Goal: Information Seeking & Learning: Learn about a topic

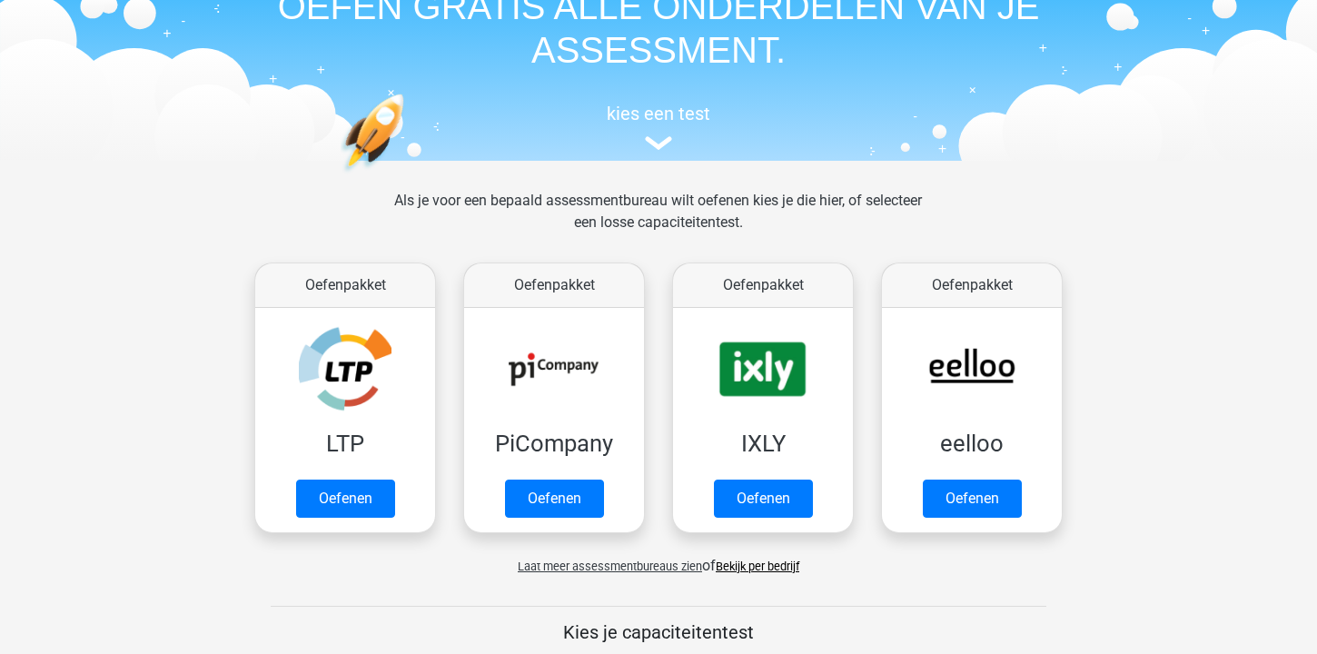
scroll to position [96, 0]
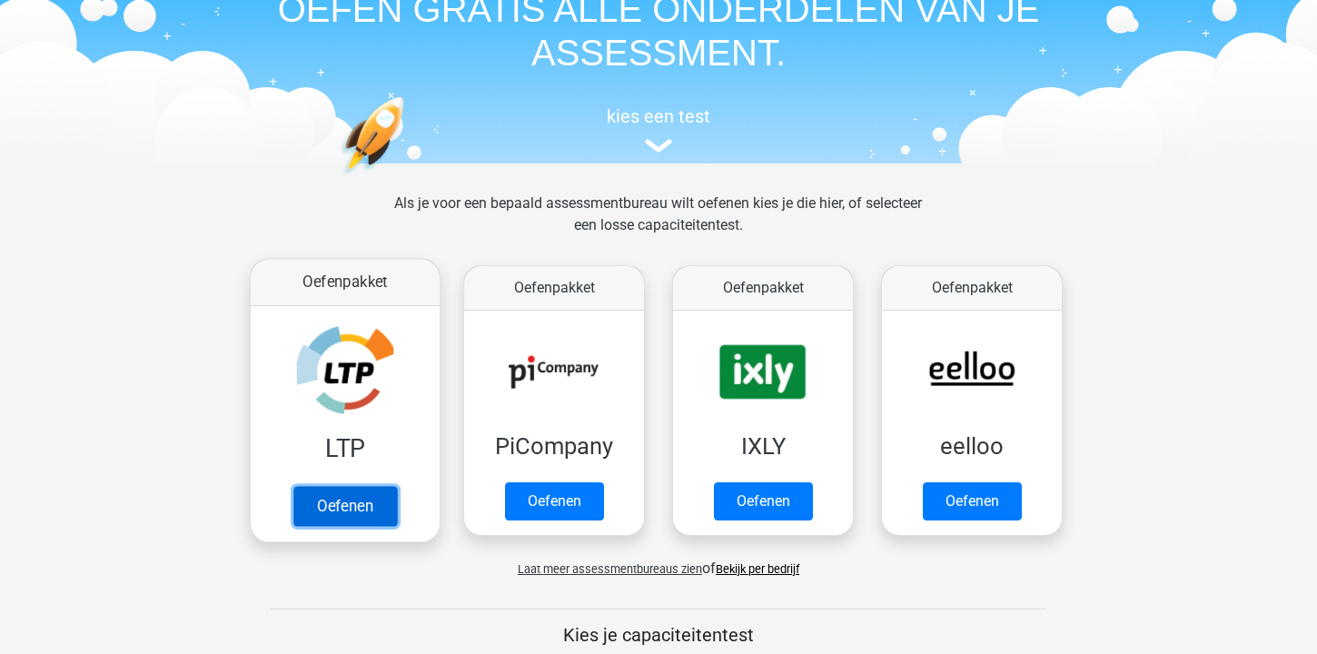
click at [332, 506] on link "Oefenen" at bounding box center [345, 506] width 104 height 40
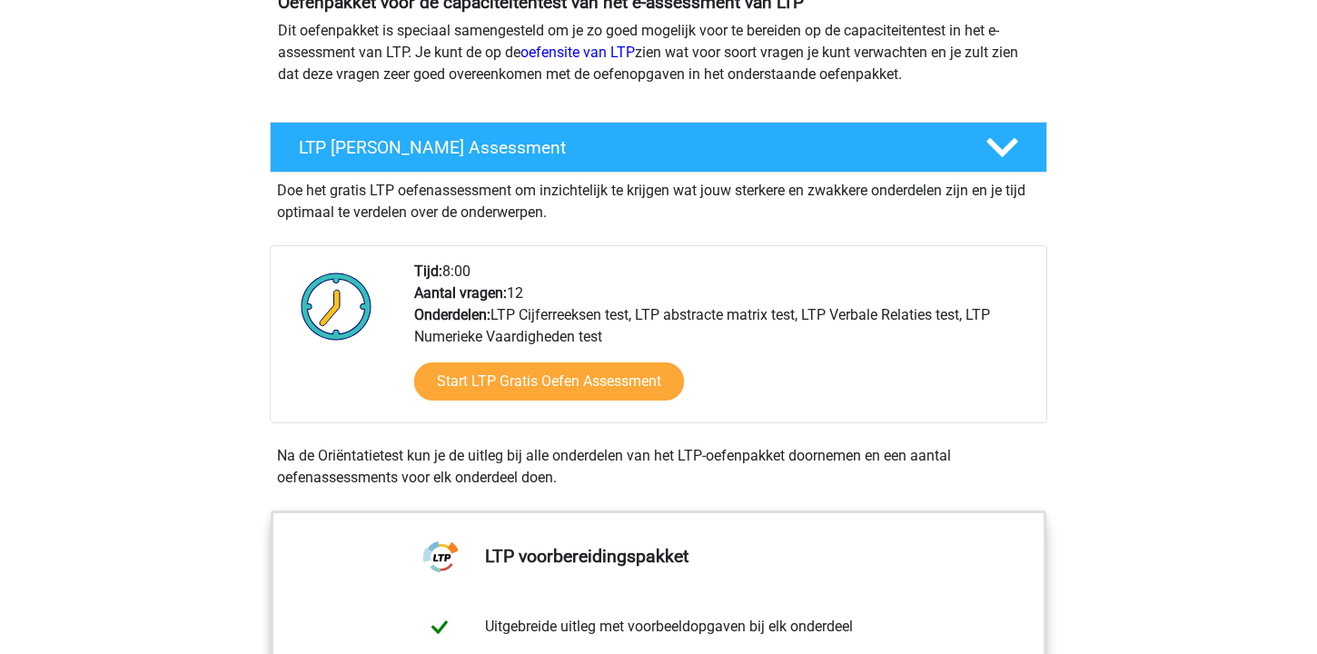
scroll to position [231, 0]
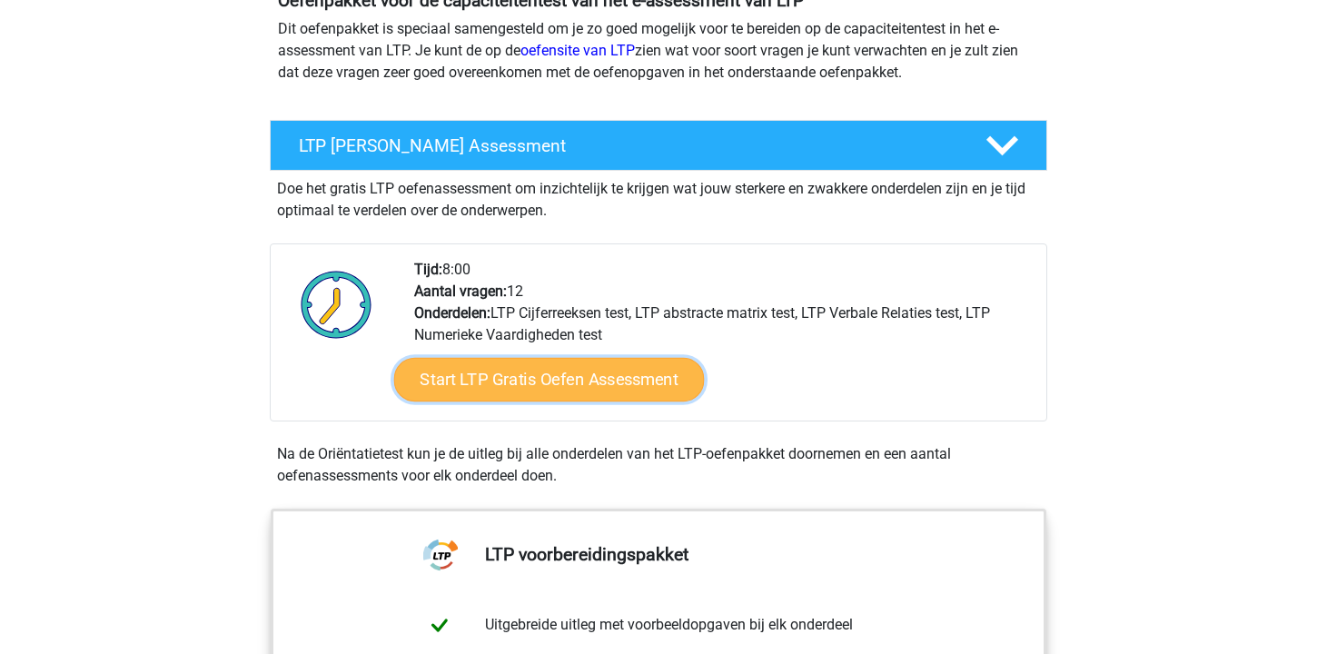
click at [555, 387] on link "Start LTP Gratis Oefen Assessment" at bounding box center [549, 380] width 311 height 44
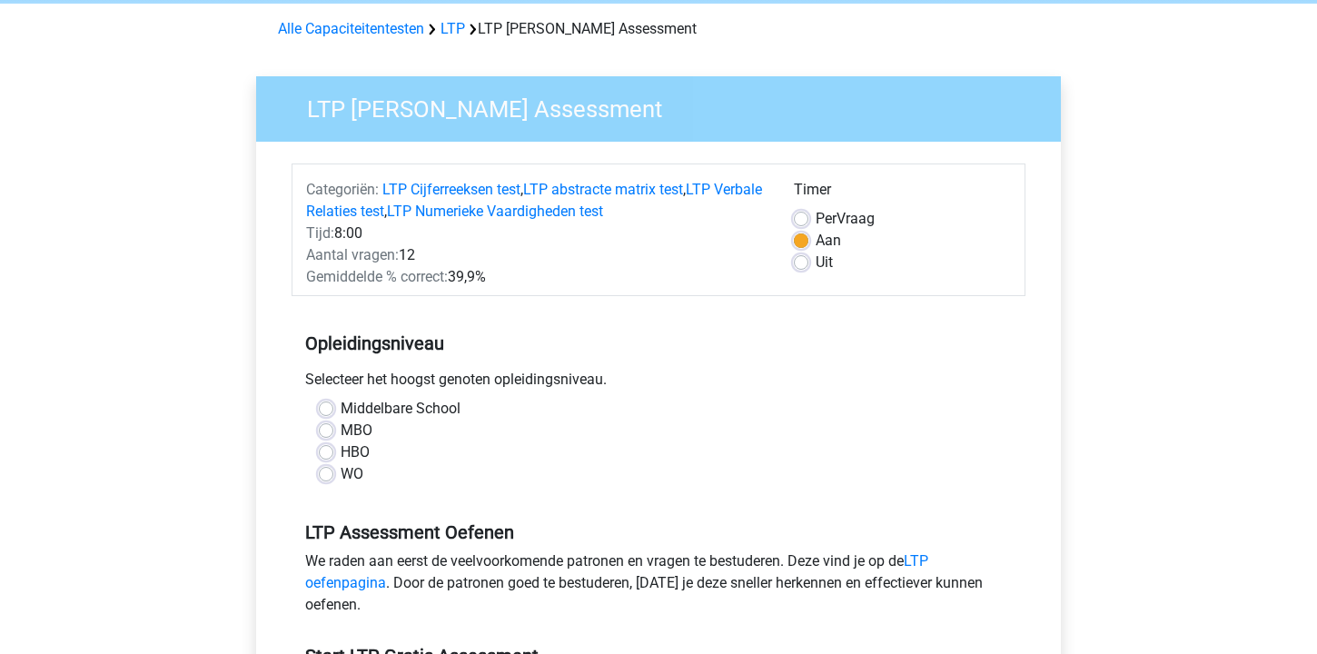
scroll to position [86, 0]
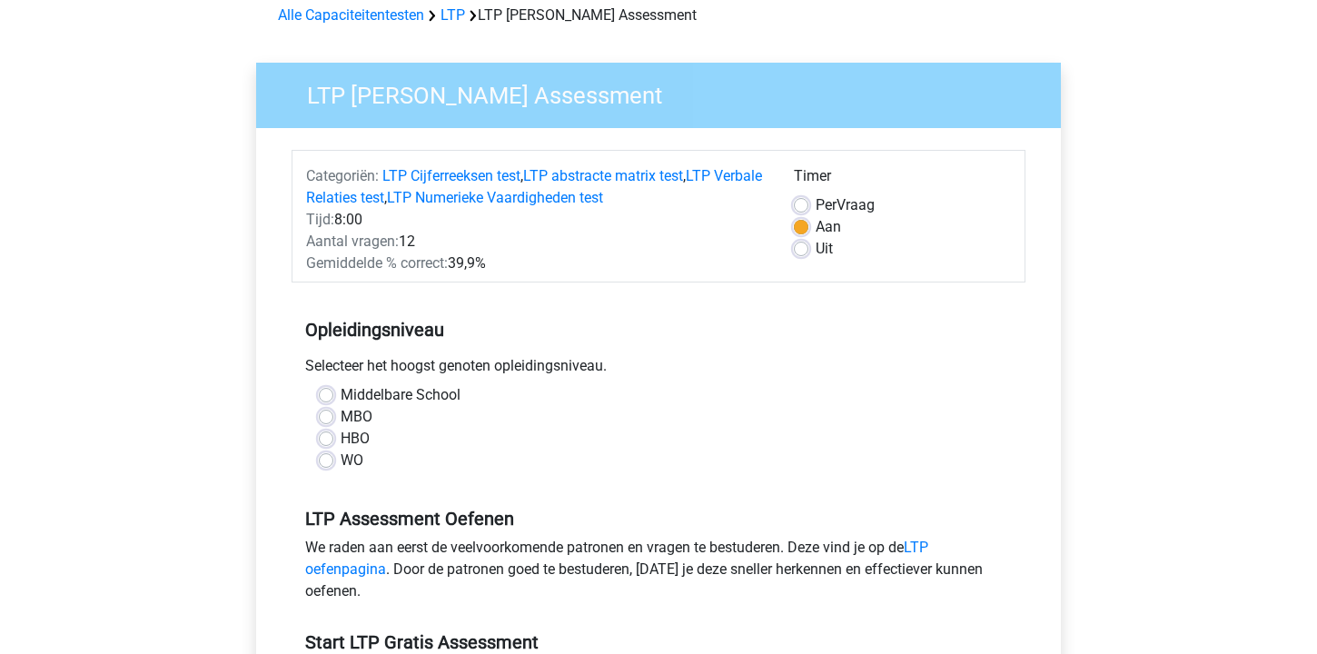
click at [355, 463] on label "WO" at bounding box center [352, 461] width 23 height 22
click at [333, 463] on input "WO" at bounding box center [326, 459] width 15 height 18
radio input "true"
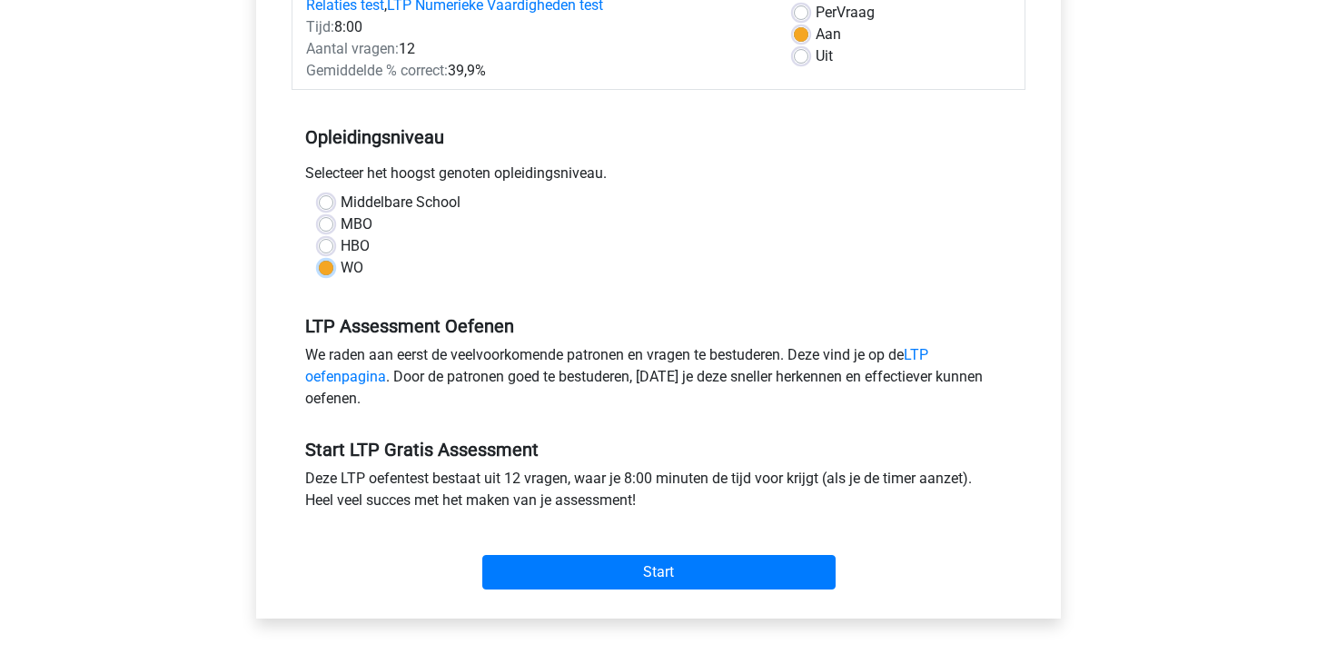
scroll to position [296, 0]
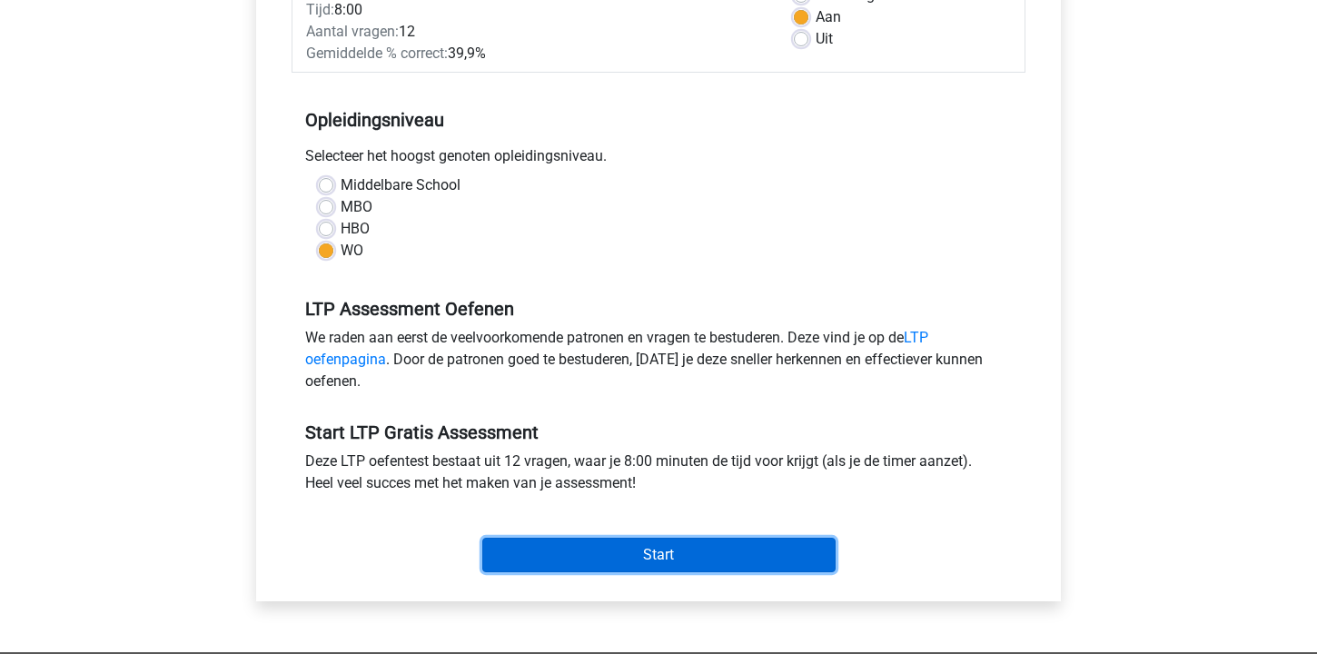
click at [600, 552] on input "Start" at bounding box center [658, 555] width 353 height 35
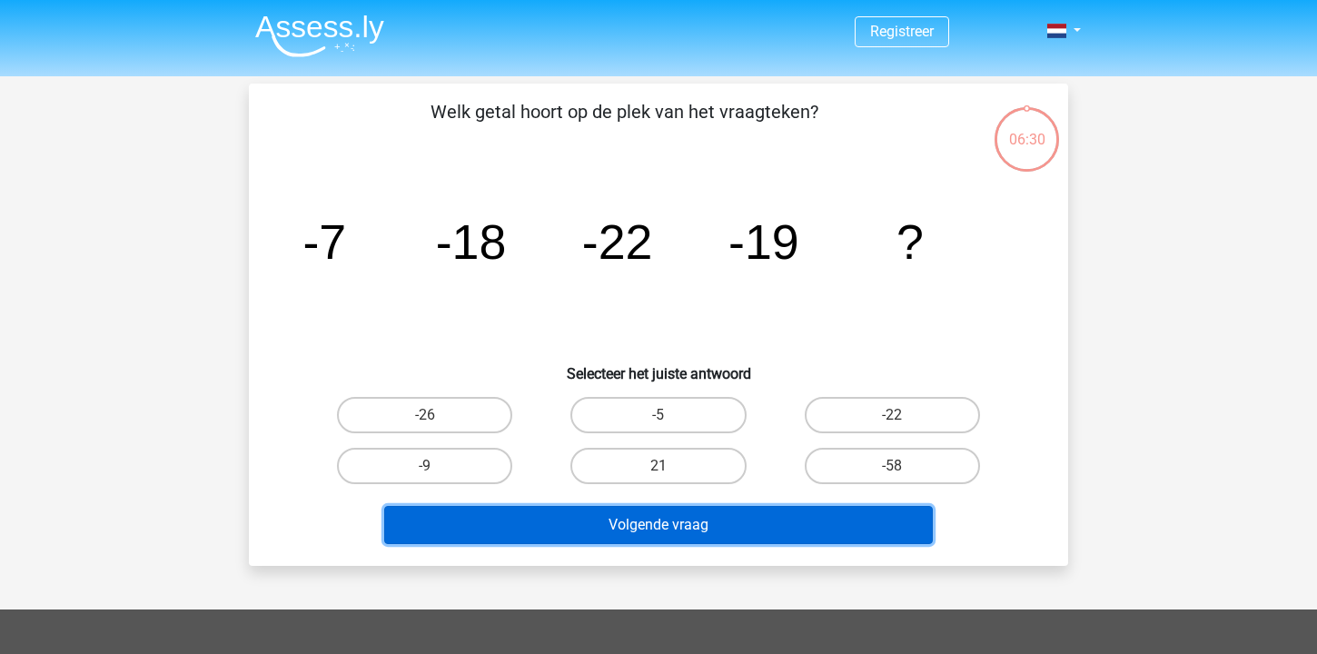
click at [607, 528] on button "Volgende vraag" at bounding box center [659, 525] width 550 height 38
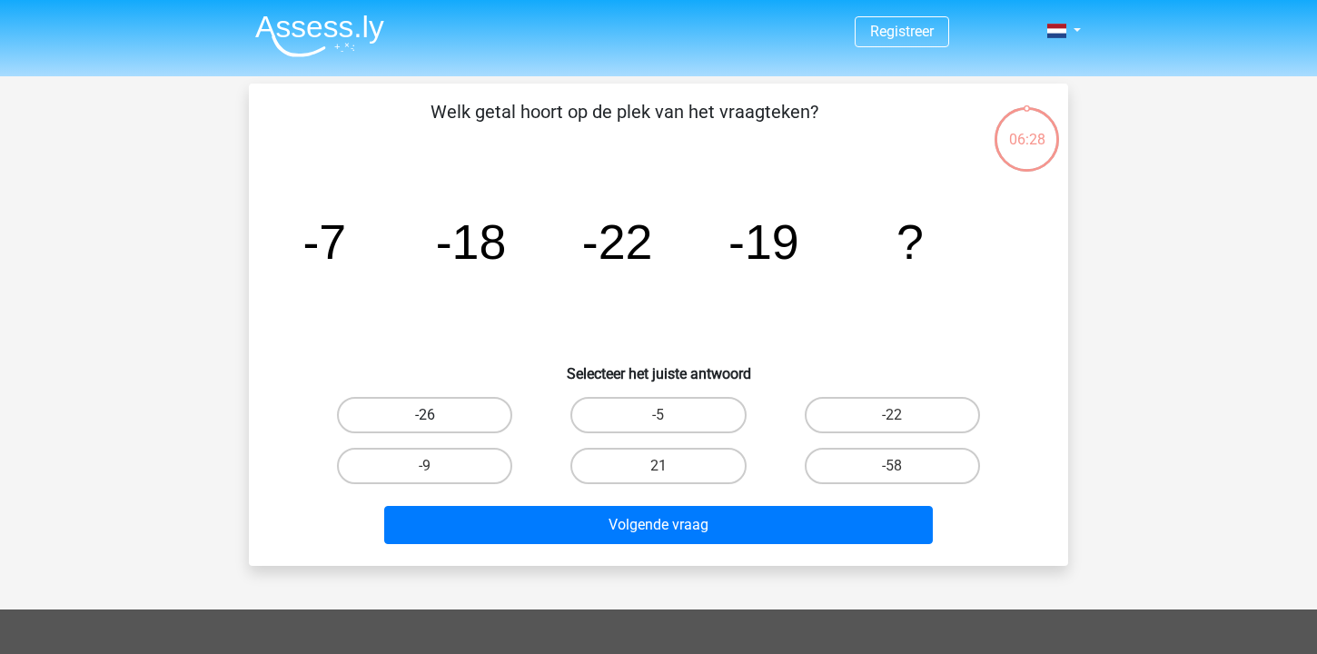
click at [488, 420] on label "-26" at bounding box center [424, 415] width 175 height 36
click at [437, 420] on input "-26" at bounding box center [431, 421] width 12 height 12
radio input "true"
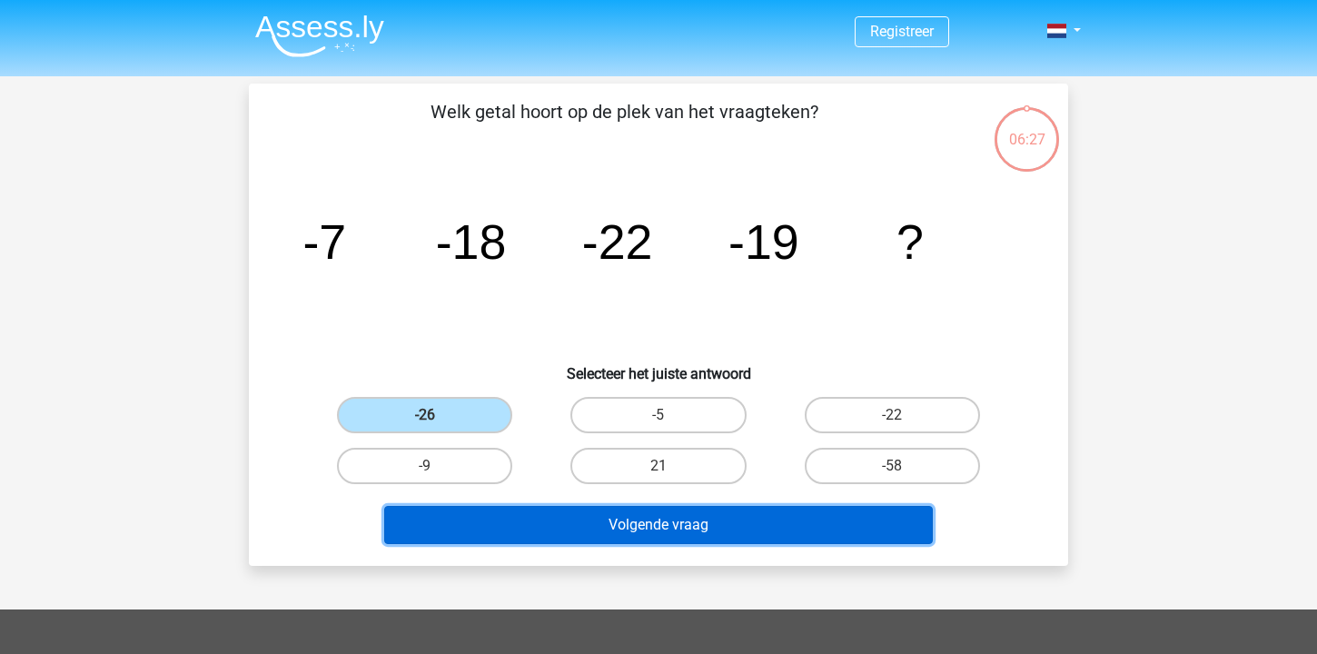
click at [603, 527] on button "Volgende vraag" at bounding box center [659, 525] width 550 height 38
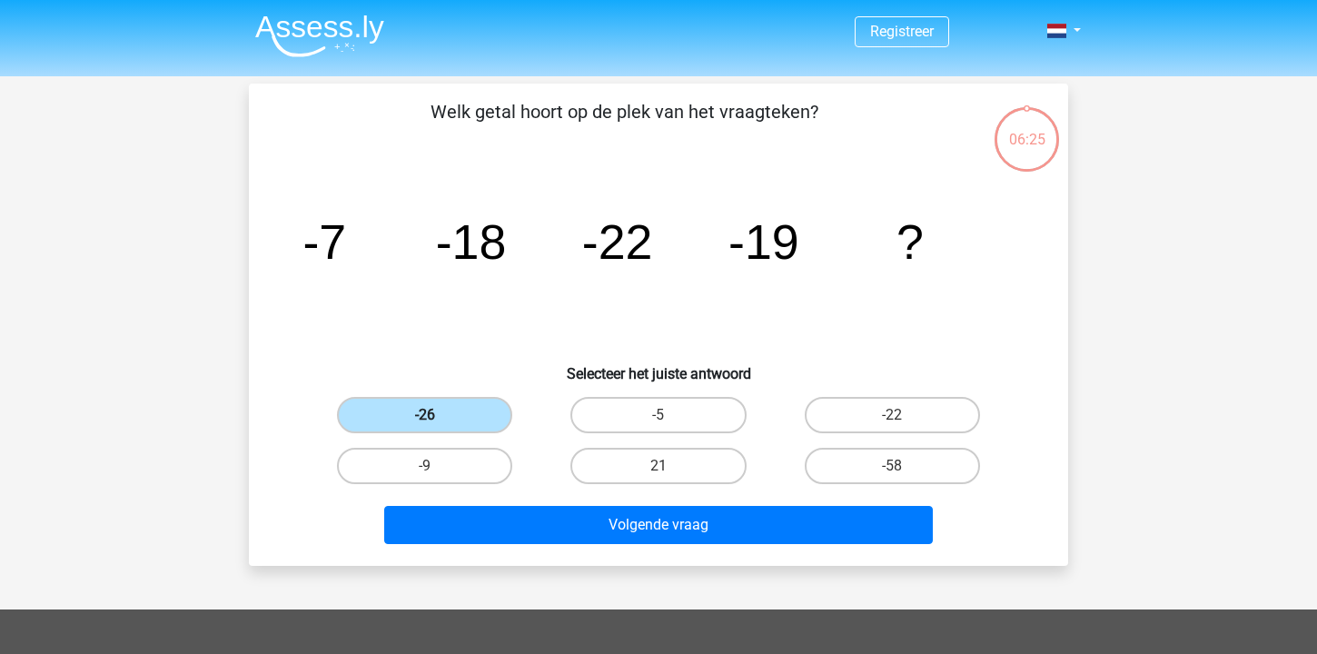
click at [452, 413] on label "-26" at bounding box center [424, 415] width 175 height 36
click at [437, 415] on input "-26" at bounding box center [431, 421] width 12 height 12
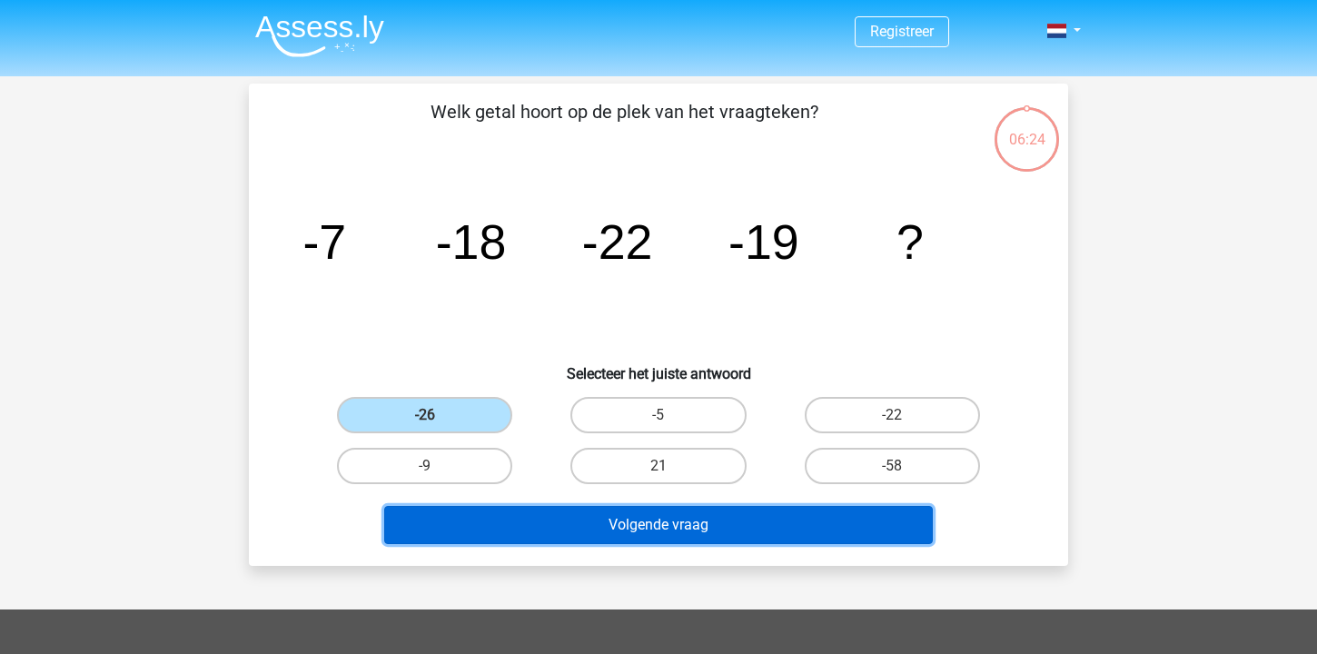
click at [586, 525] on button "Volgende vraag" at bounding box center [659, 525] width 550 height 38
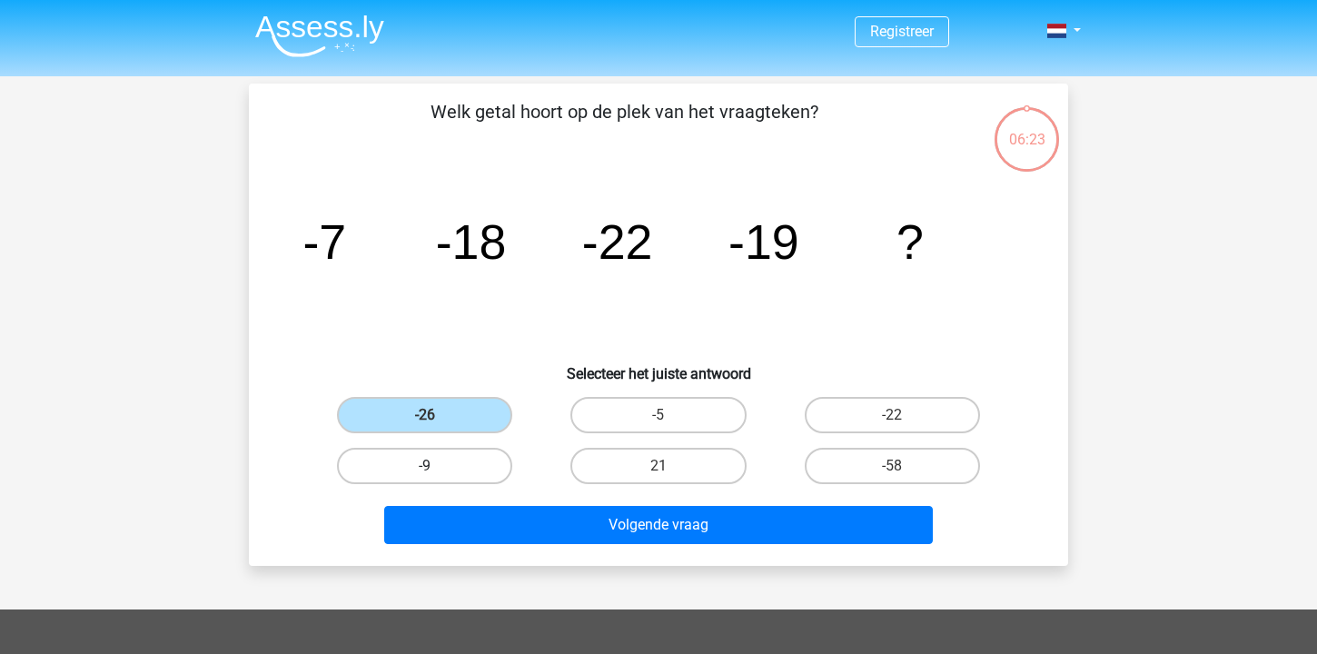
click at [442, 449] on label "-9" at bounding box center [424, 466] width 175 height 36
click at [437, 466] on input "-9" at bounding box center [431, 472] width 12 height 12
radio input "true"
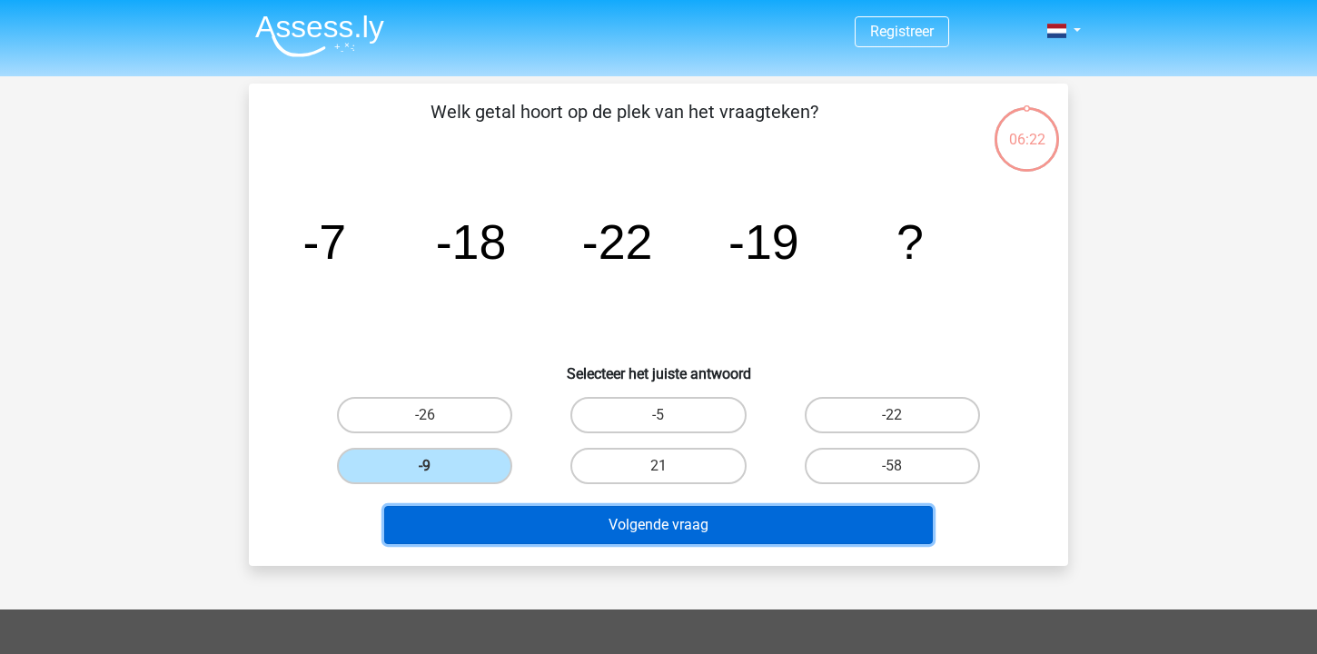
click at [623, 530] on button "Volgende vraag" at bounding box center [659, 525] width 550 height 38
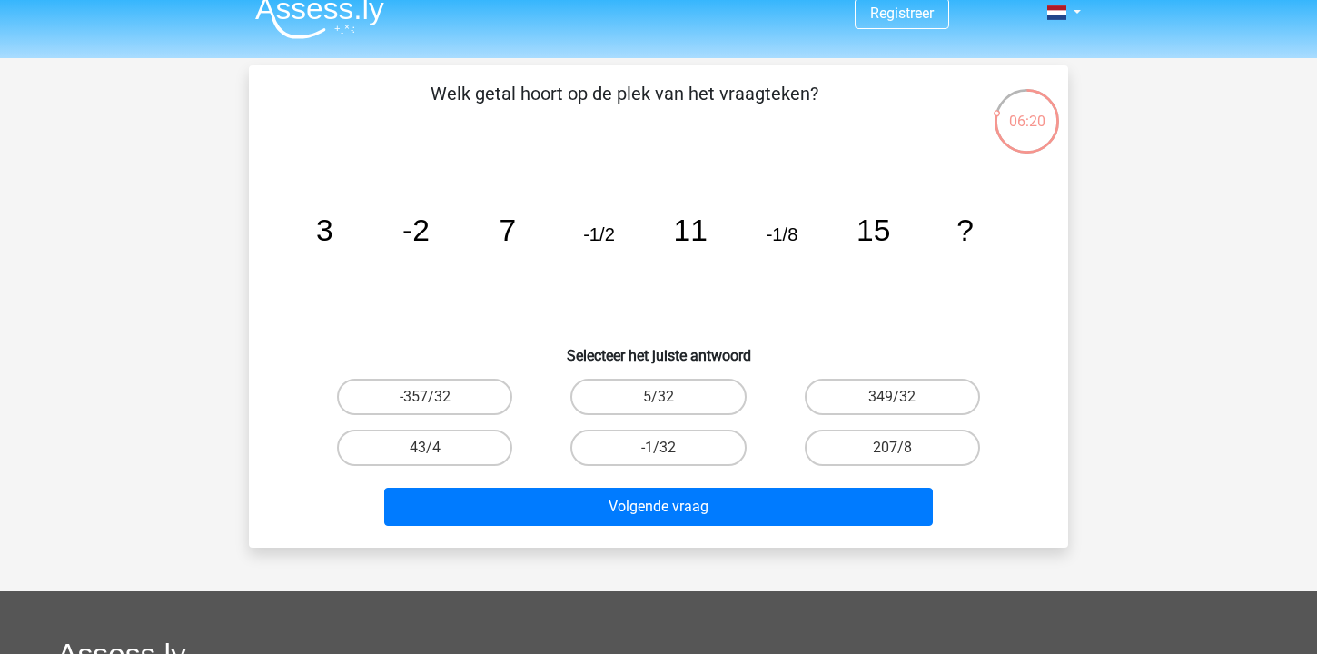
scroll to position [20, 0]
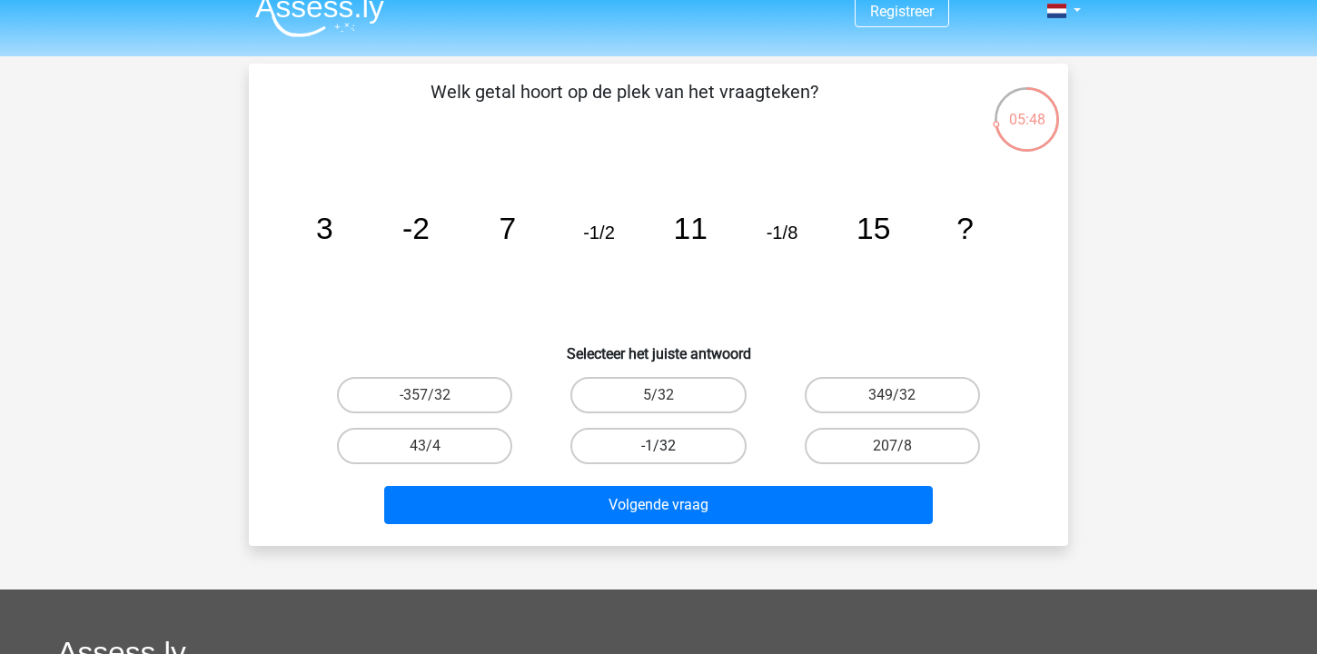
click at [681, 442] on label "-1/32" at bounding box center [658, 446] width 175 height 36
click at [670, 446] on input "-1/32" at bounding box center [665, 452] width 12 height 12
radio input "true"
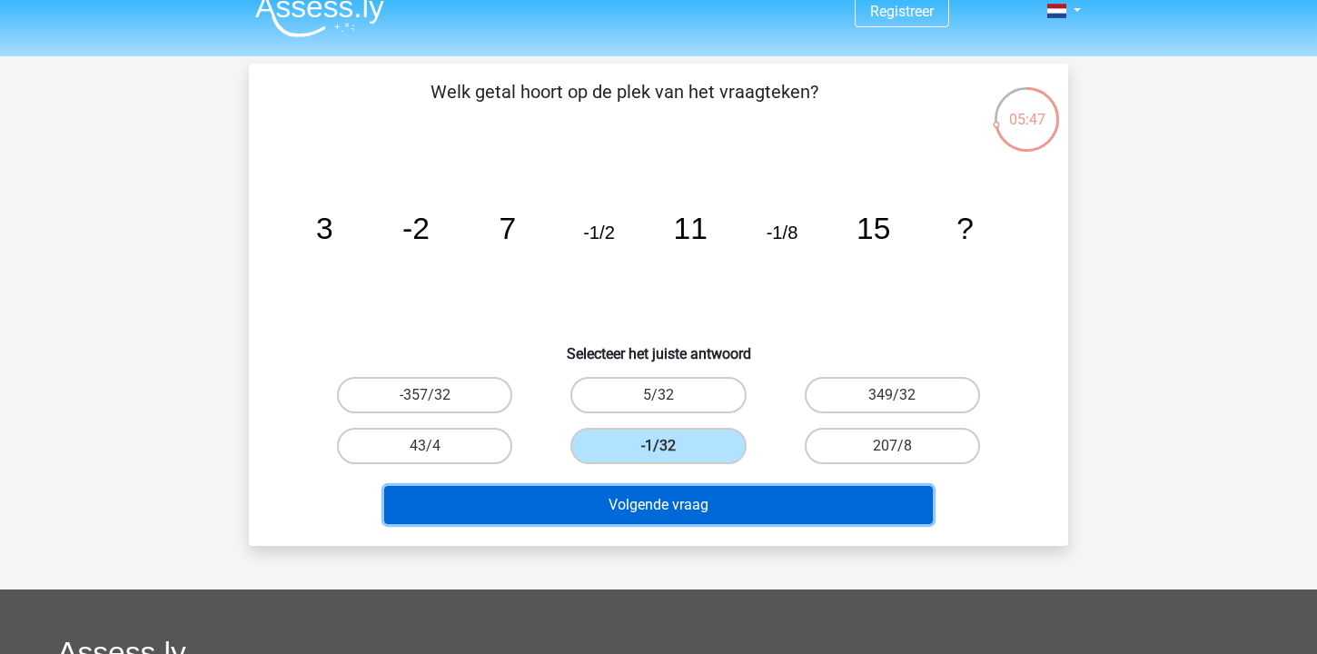
click at [693, 492] on button "Volgende vraag" at bounding box center [659, 505] width 550 height 38
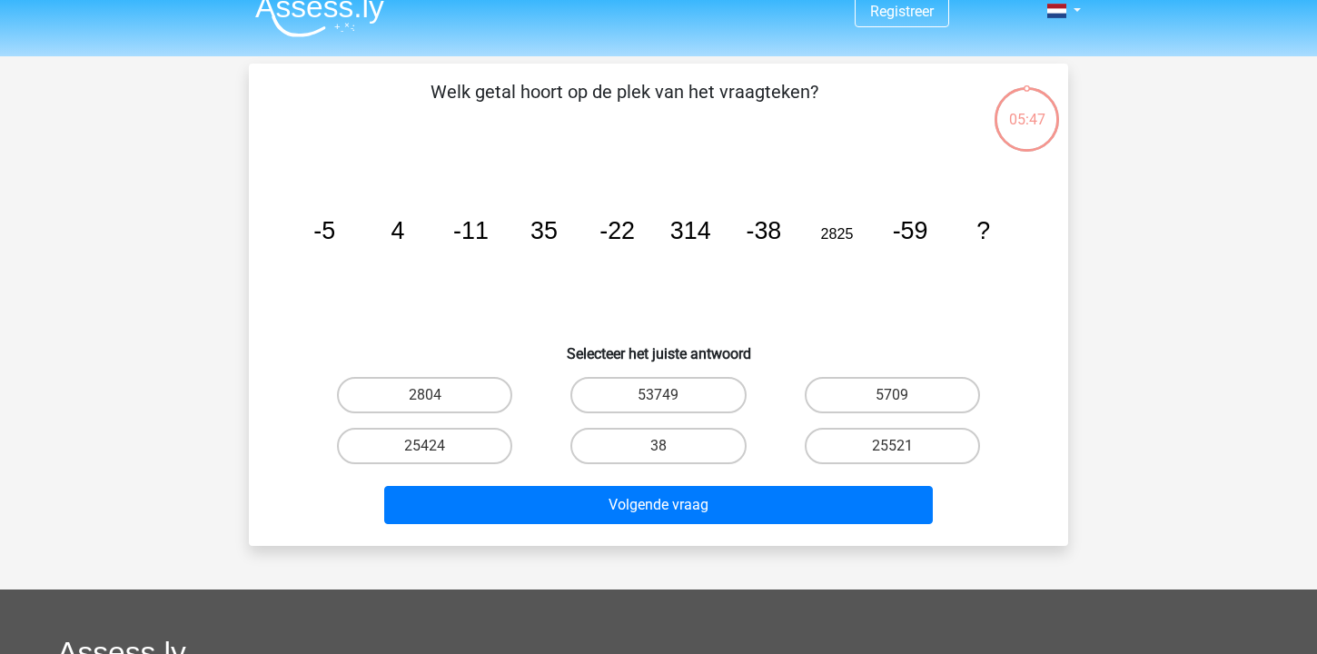
scroll to position [84, 0]
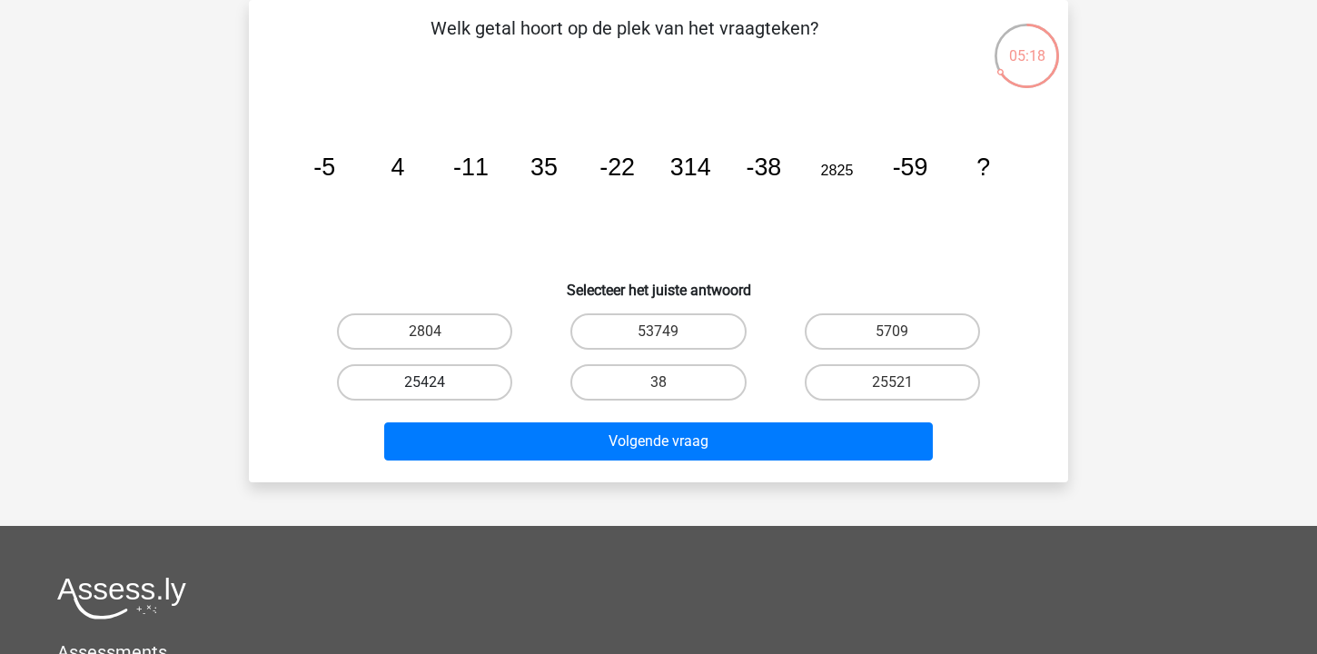
click at [479, 374] on label "25424" at bounding box center [424, 382] width 175 height 36
click at [437, 382] on input "25424" at bounding box center [431, 388] width 12 height 12
radio input "true"
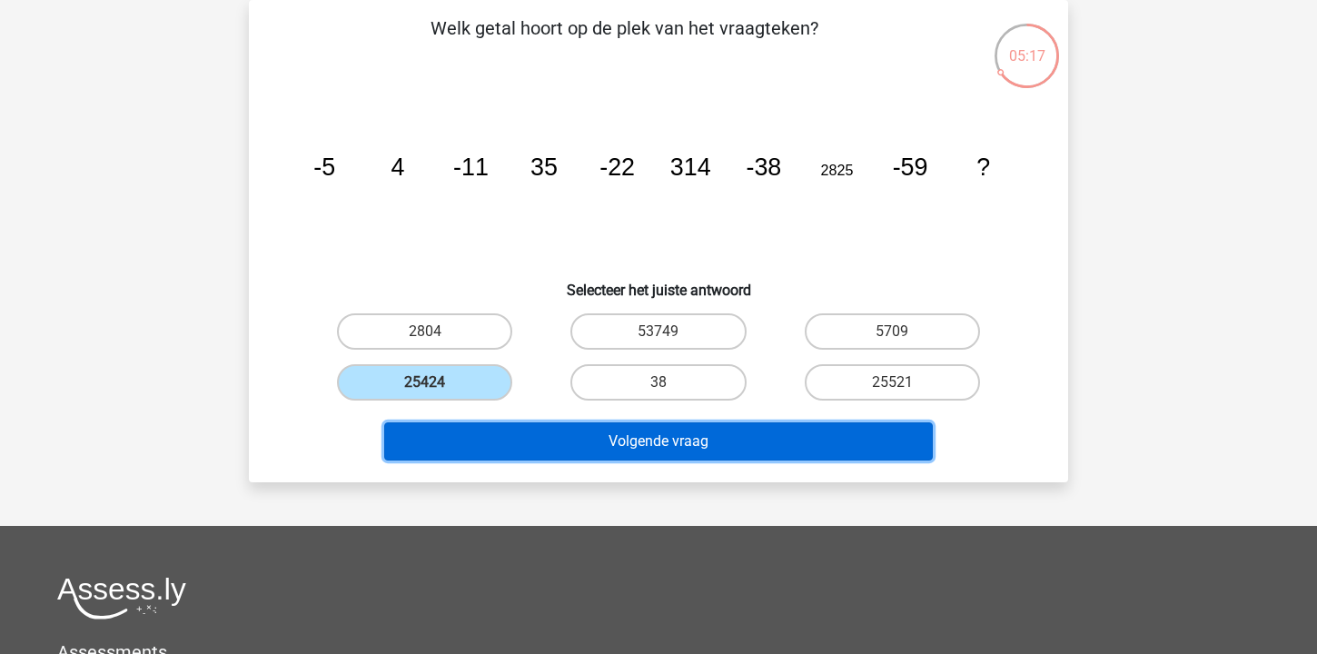
click at [542, 437] on button "Volgende vraag" at bounding box center [659, 441] width 550 height 38
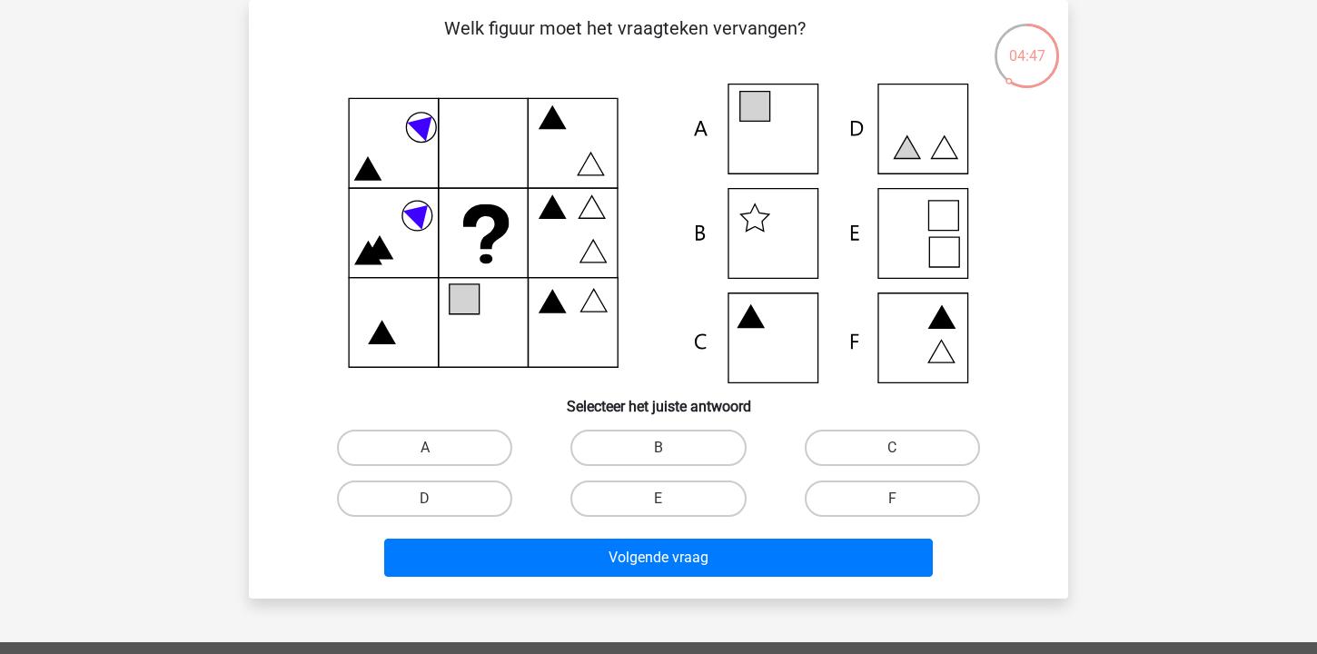
click at [918, 234] on icon at bounding box center [659, 234] width 732 height 300
click at [687, 509] on label "E" at bounding box center [658, 499] width 175 height 36
click at [670, 509] on input "E" at bounding box center [665, 505] width 12 height 12
radio input "true"
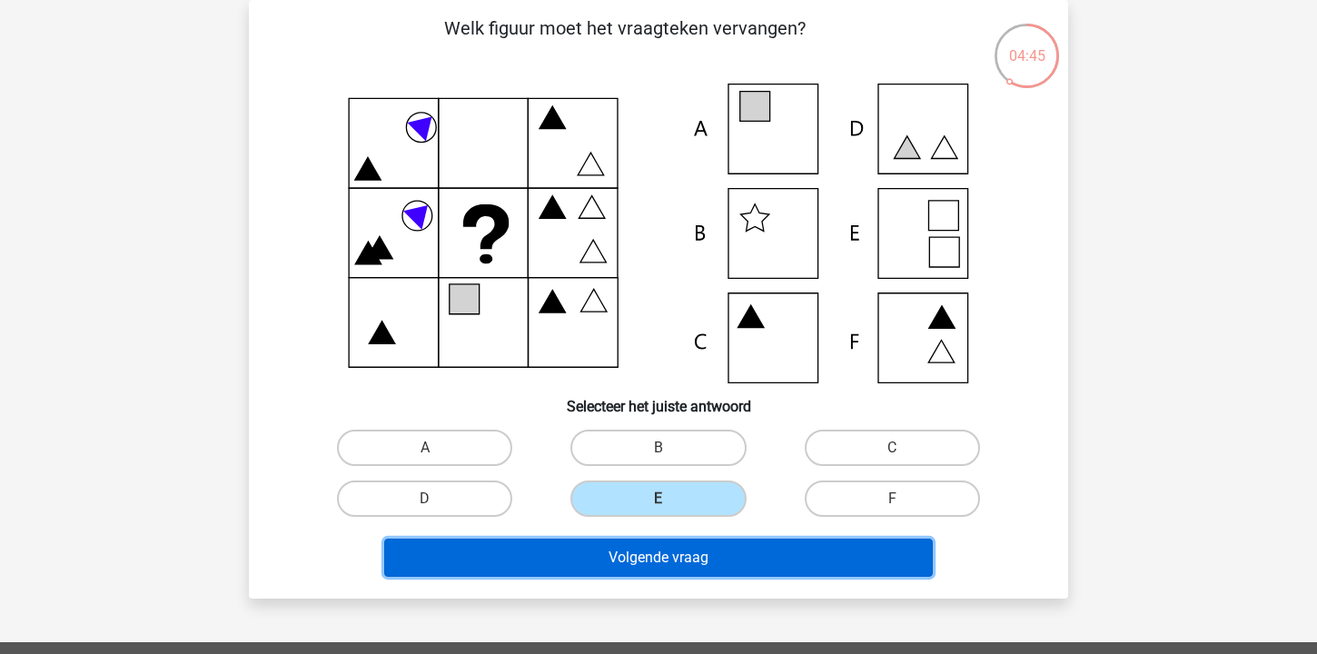
click at [673, 556] on button "Volgende vraag" at bounding box center [659, 558] width 550 height 38
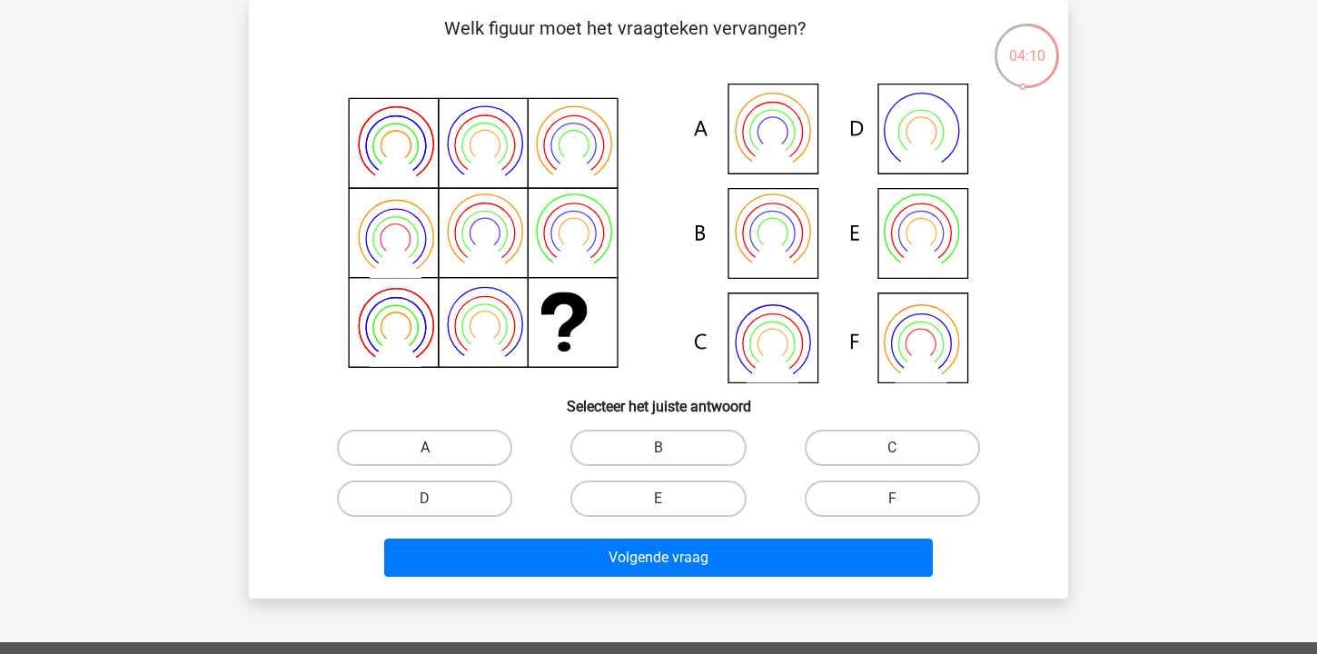
click at [468, 453] on label "A" at bounding box center [424, 448] width 175 height 36
click at [437, 453] on input "A" at bounding box center [431, 454] width 12 height 12
radio input "true"
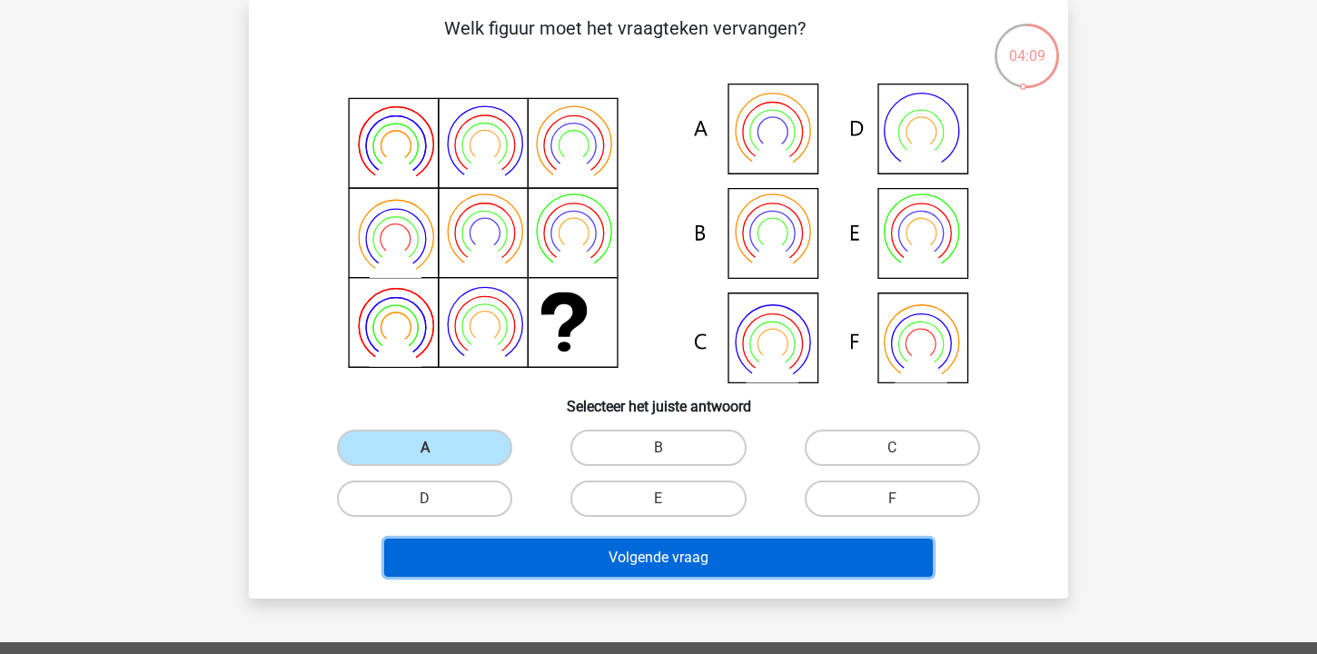
click at [647, 555] on button "Volgende vraag" at bounding box center [659, 558] width 550 height 38
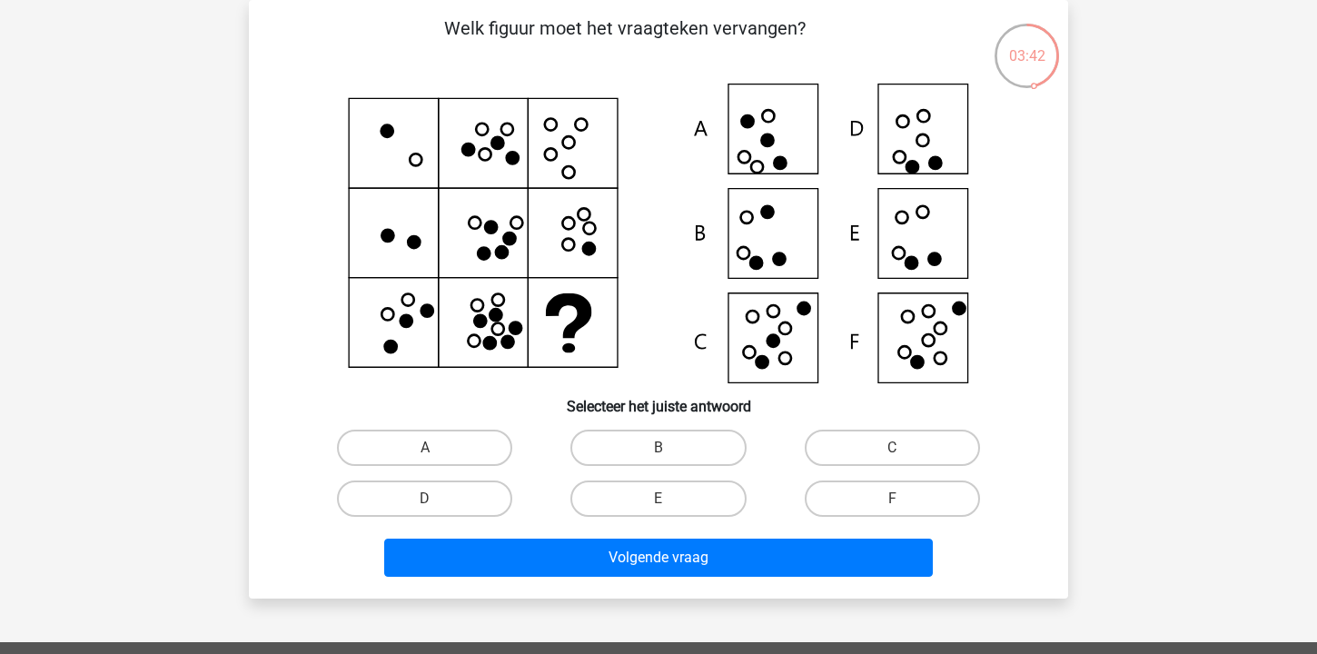
click at [911, 237] on icon at bounding box center [659, 234] width 732 height 300
click at [662, 495] on label "E" at bounding box center [658, 499] width 175 height 36
click at [662, 499] on input "E" at bounding box center [665, 505] width 12 height 12
radio input "true"
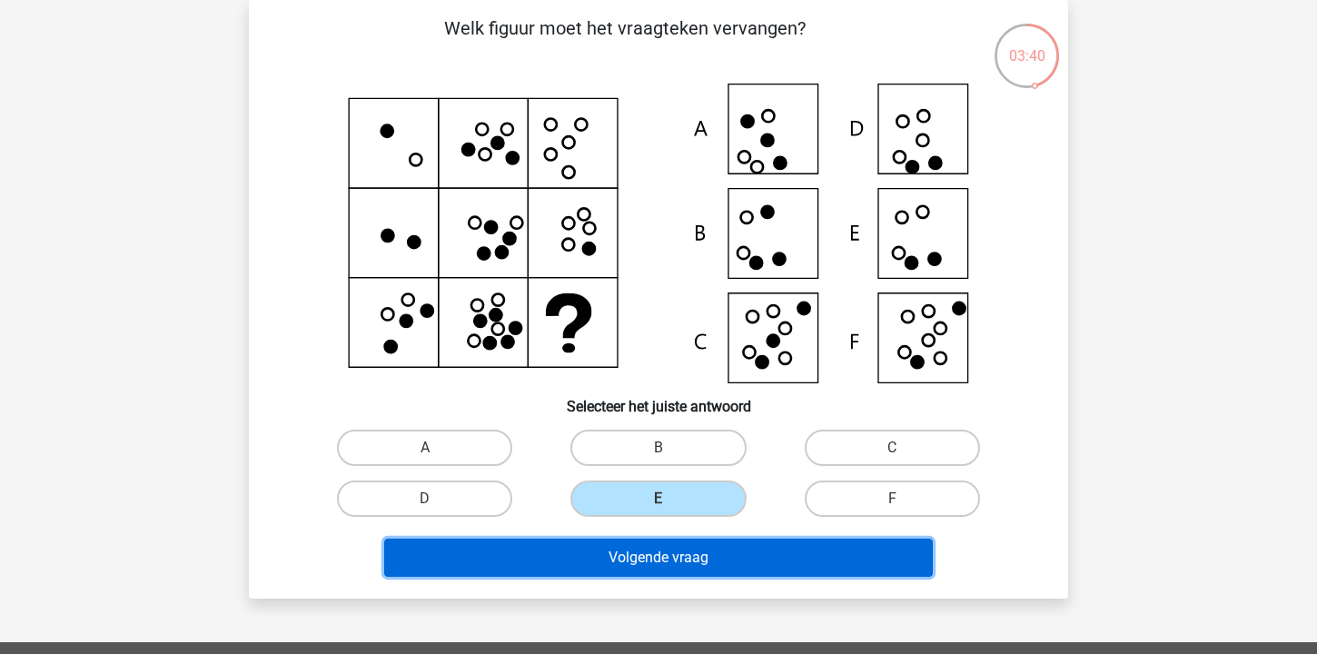
click at [668, 562] on button "Volgende vraag" at bounding box center [659, 558] width 550 height 38
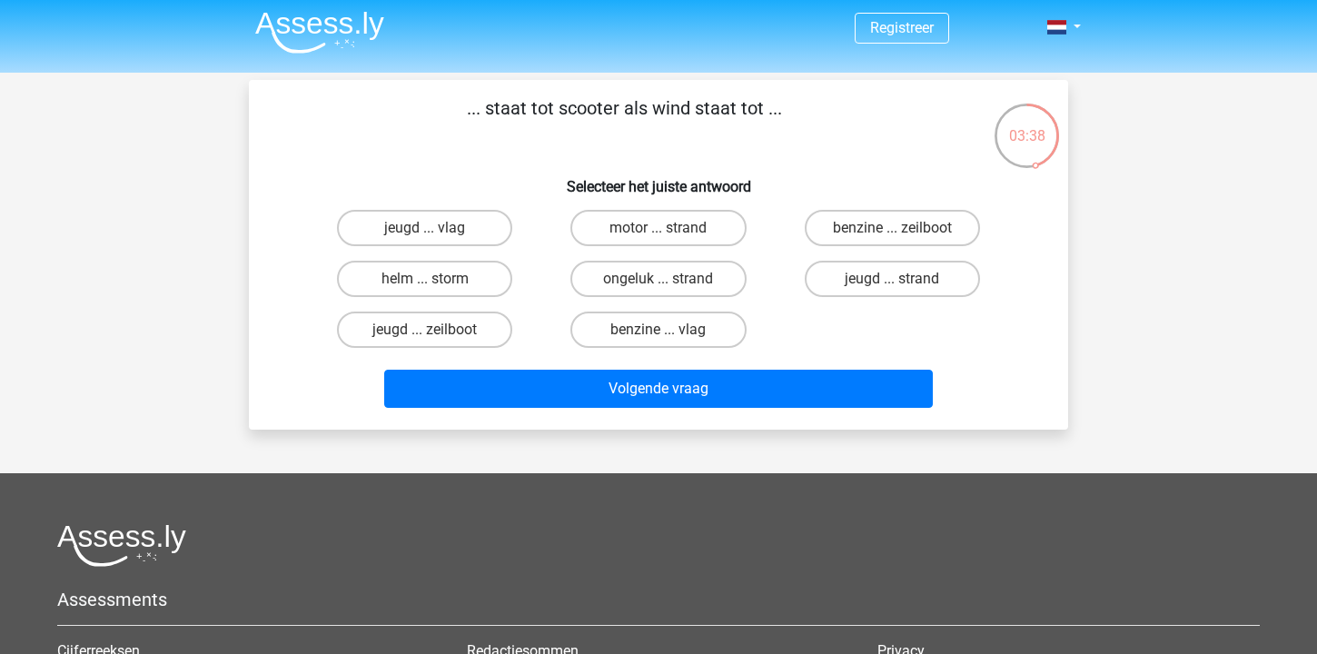
scroll to position [0, 0]
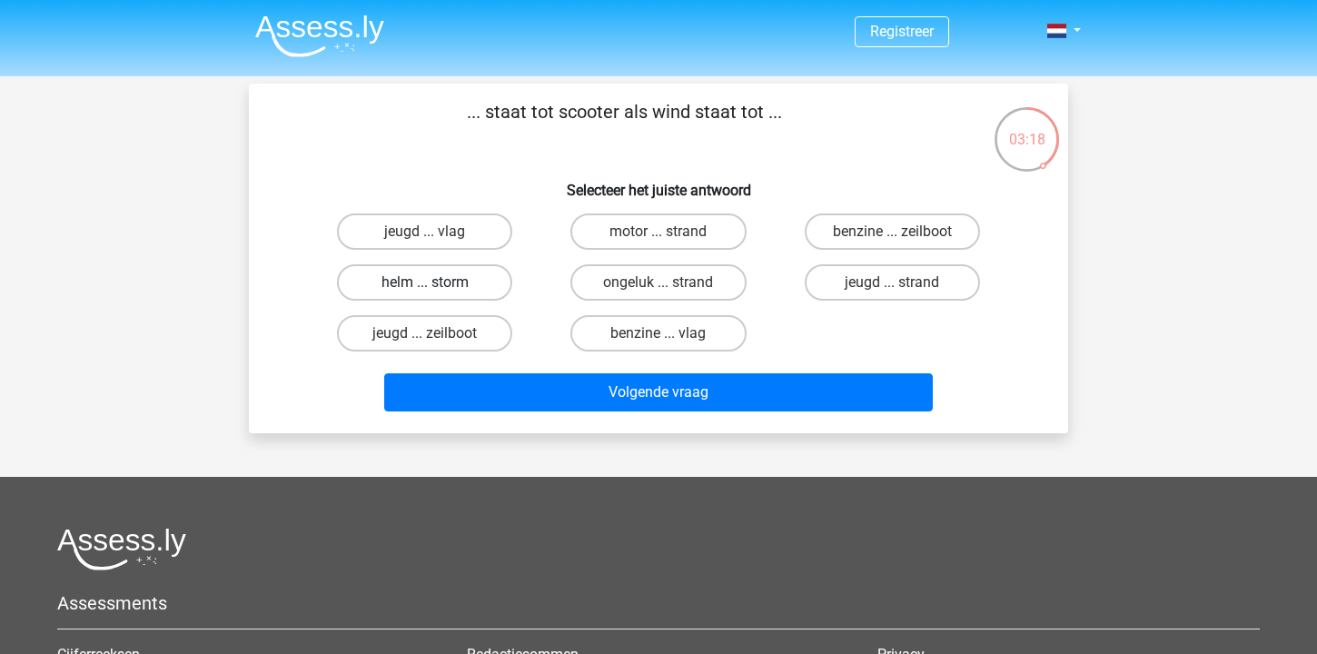
click at [441, 279] on label "helm ... storm" at bounding box center [424, 282] width 175 height 36
click at [437, 283] on input "helm ... storm" at bounding box center [431, 289] width 12 height 12
radio input "true"
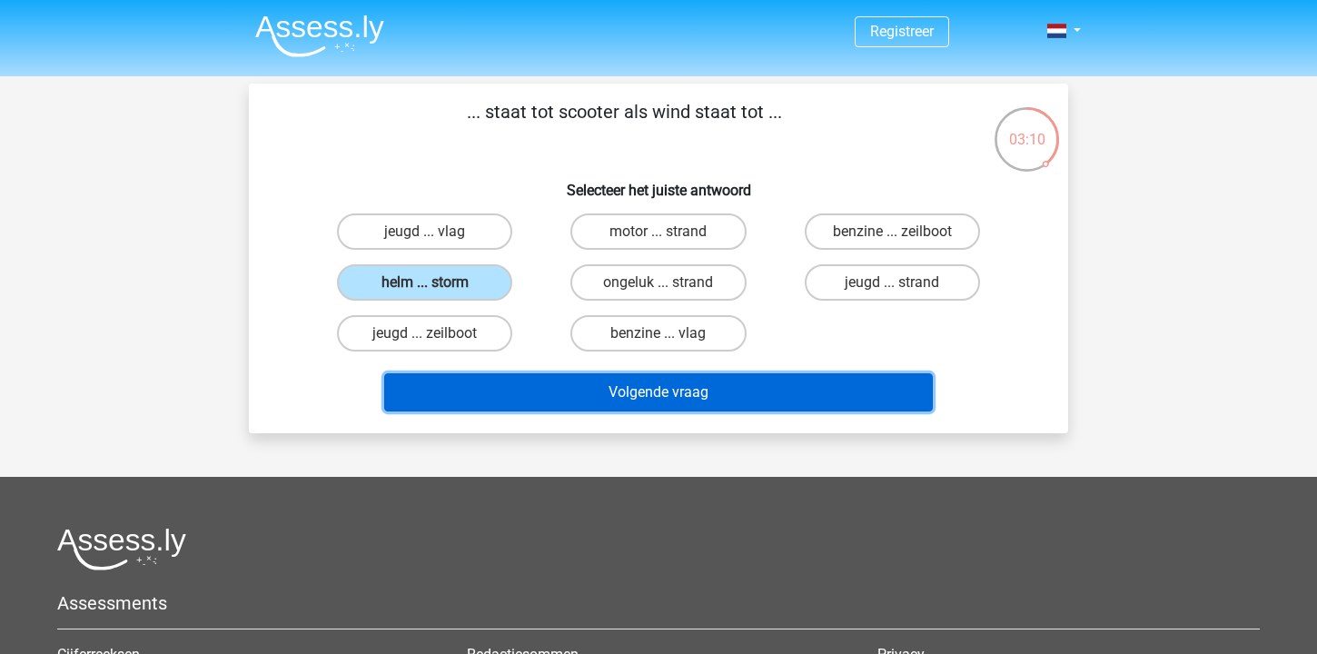
click at [554, 394] on button "Volgende vraag" at bounding box center [659, 392] width 550 height 38
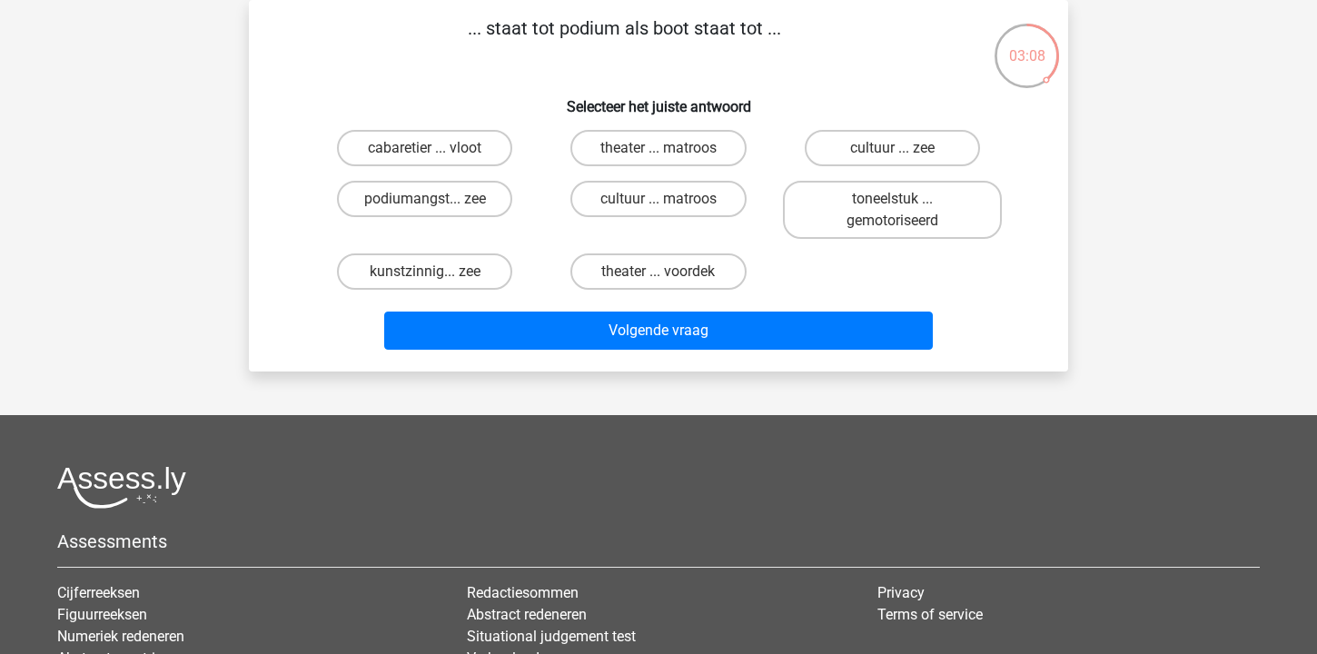
scroll to position [52, 0]
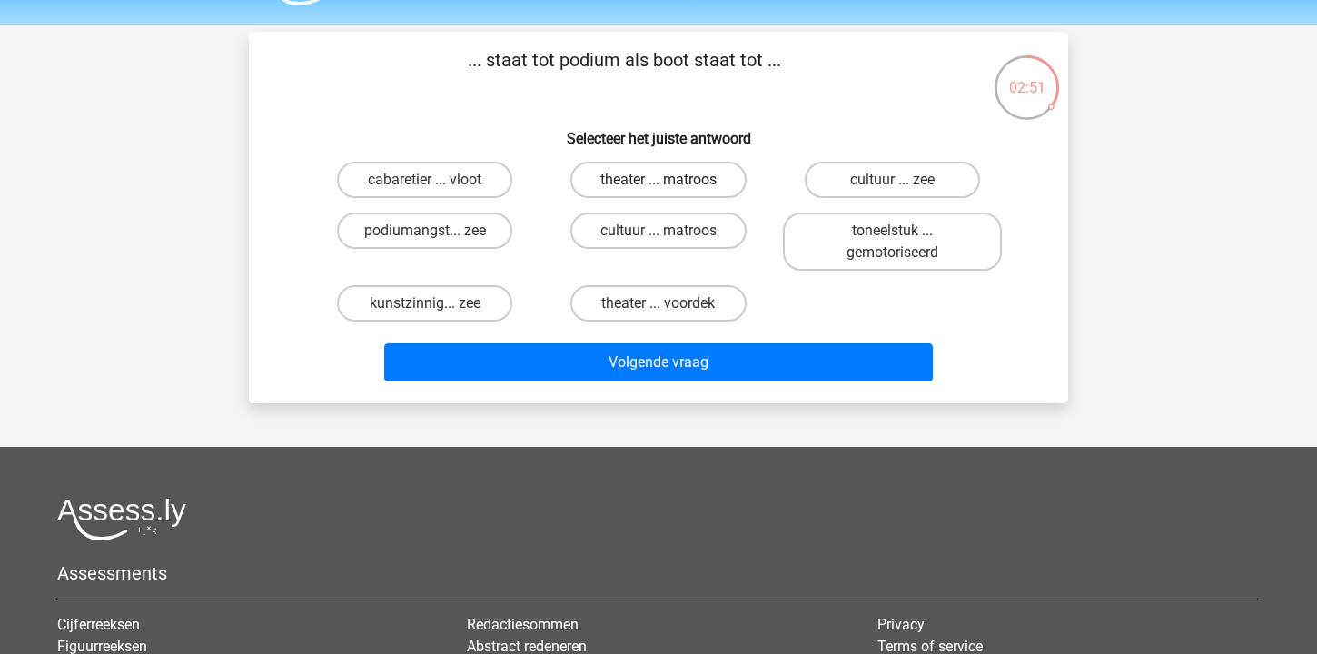
click at [684, 173] on label "theater ... matroos" at bounding box center [658, 180] width 175 height 36
click at [670, 180] on input "theater ... matroos" at bounding box center [665, 186] width 12 height 12
radio input "true"
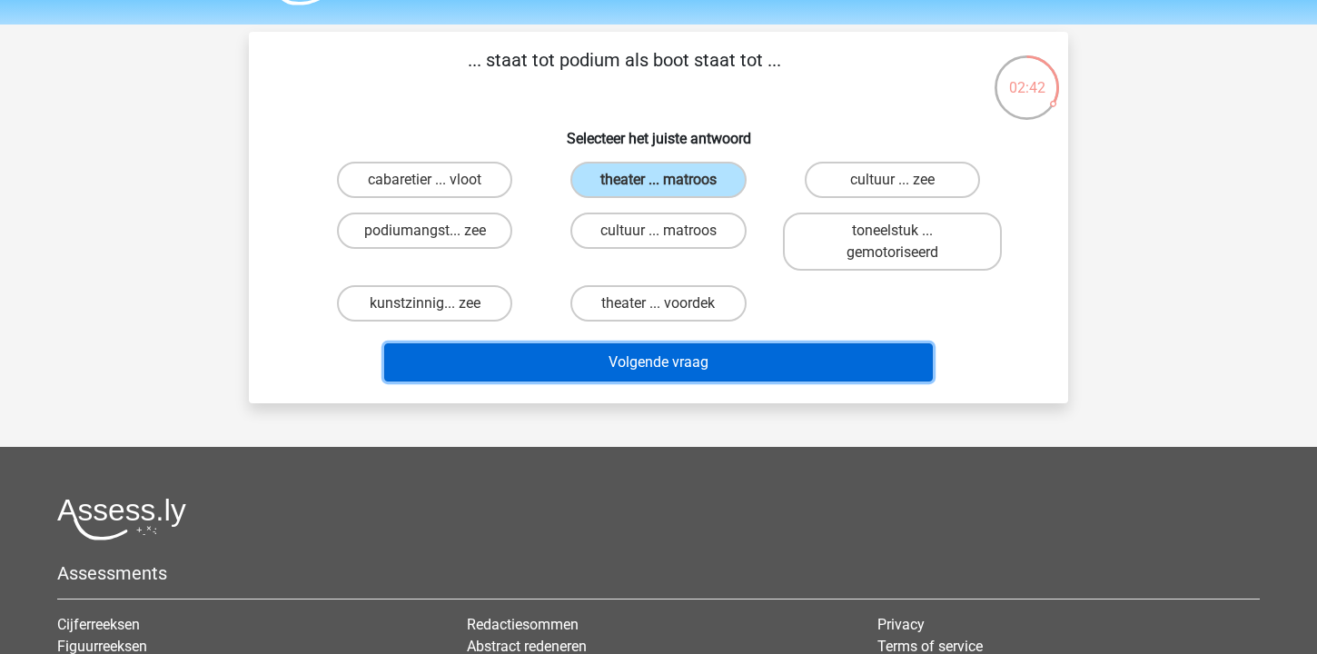
click at [670, 362] on button "Volgende vraag" at bounding box center [659, 362] width 550 height 38
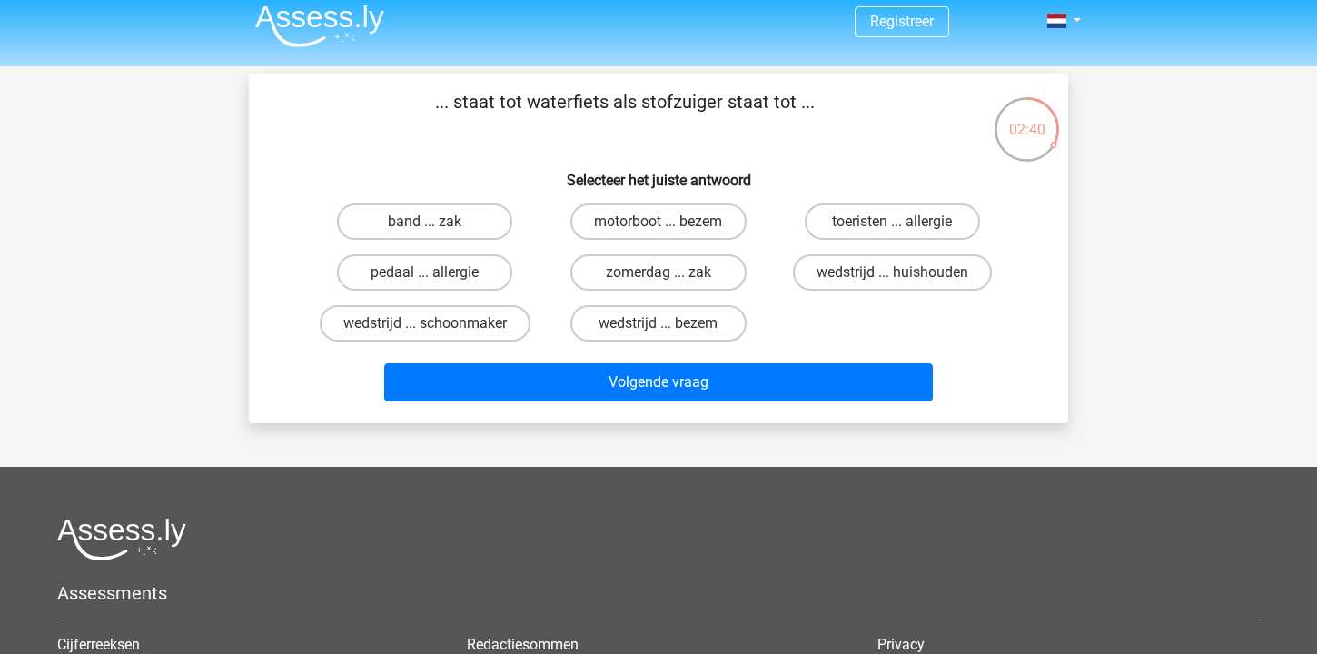
scroll to position [6, 0]
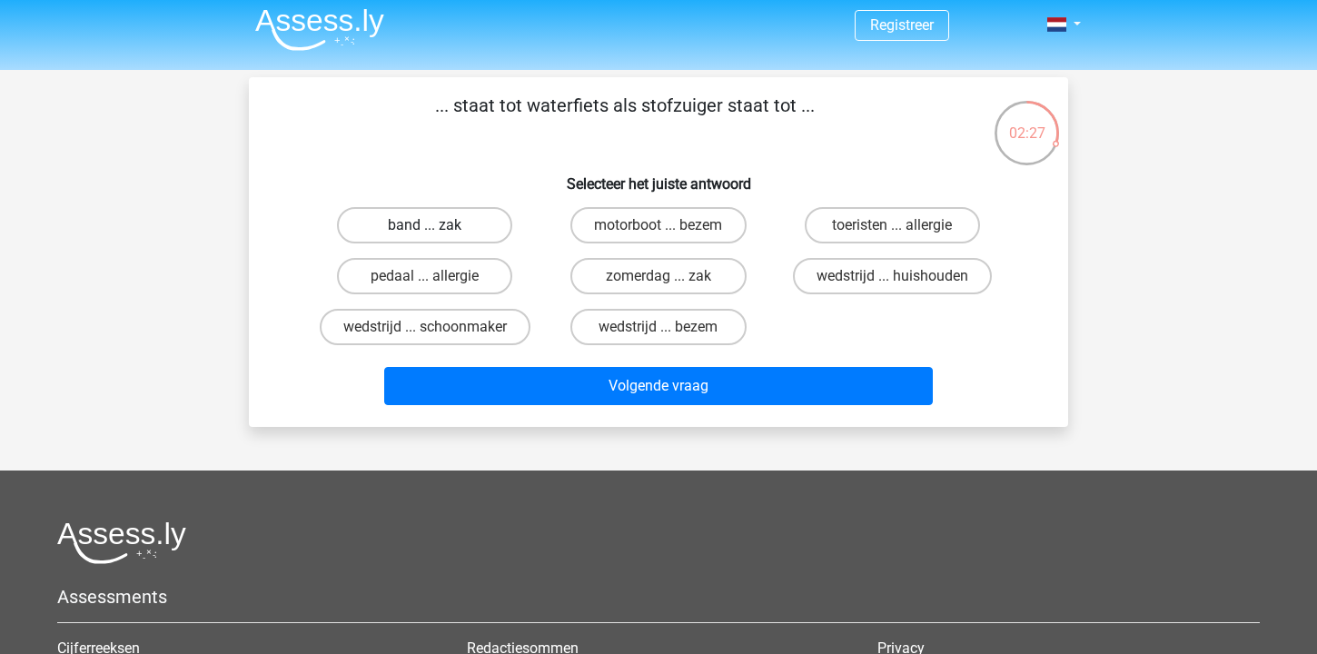
click at [451, 223] on label "band ... zak" at bounding box center [424, 225] width 175 height 36
click at [437, 225] on input "band ... zak" at bounding box center [431, 231] width 12 height 12
radio input "true"
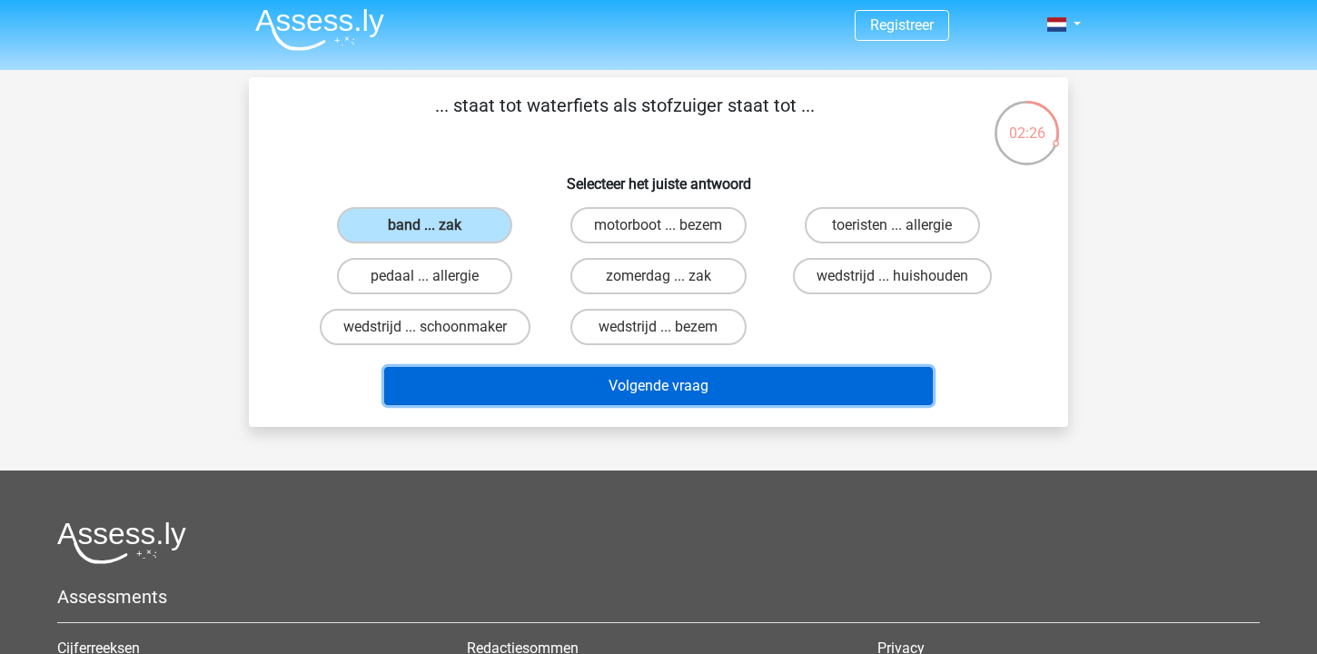
click at [618, 391] on button "Volgende vraag" at bounding box center [659, 386] width 550 height 38
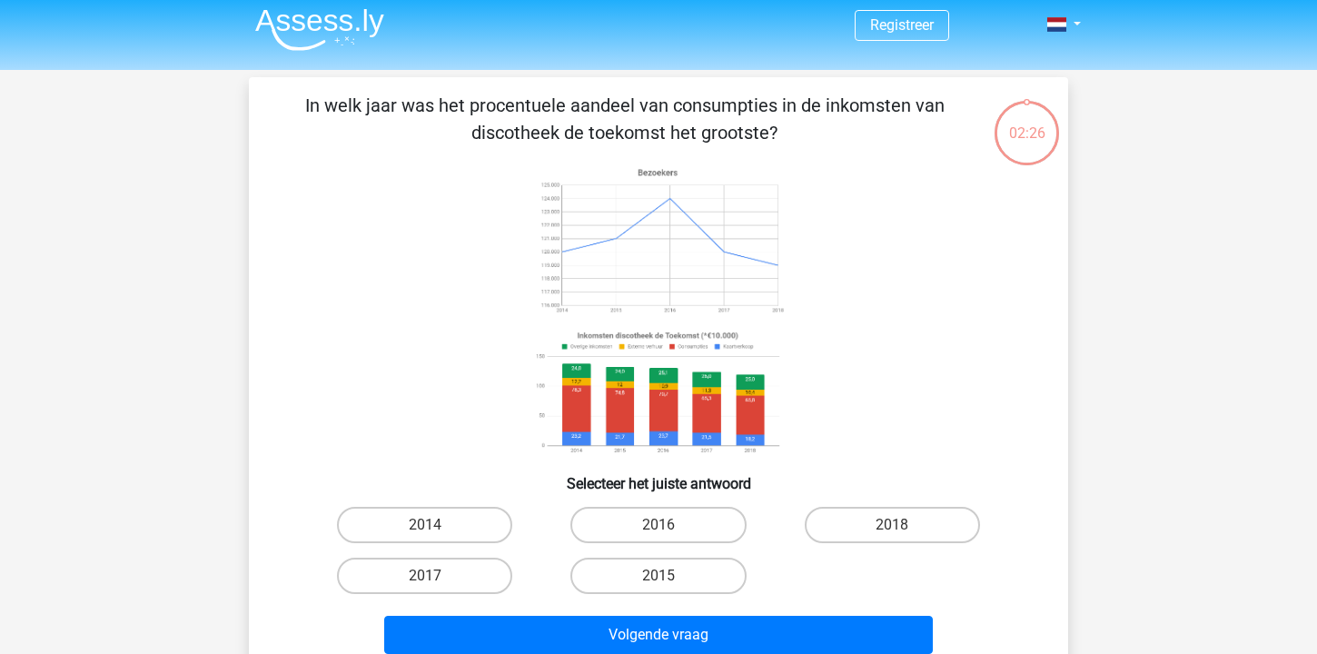
scroll to position [84, 0]
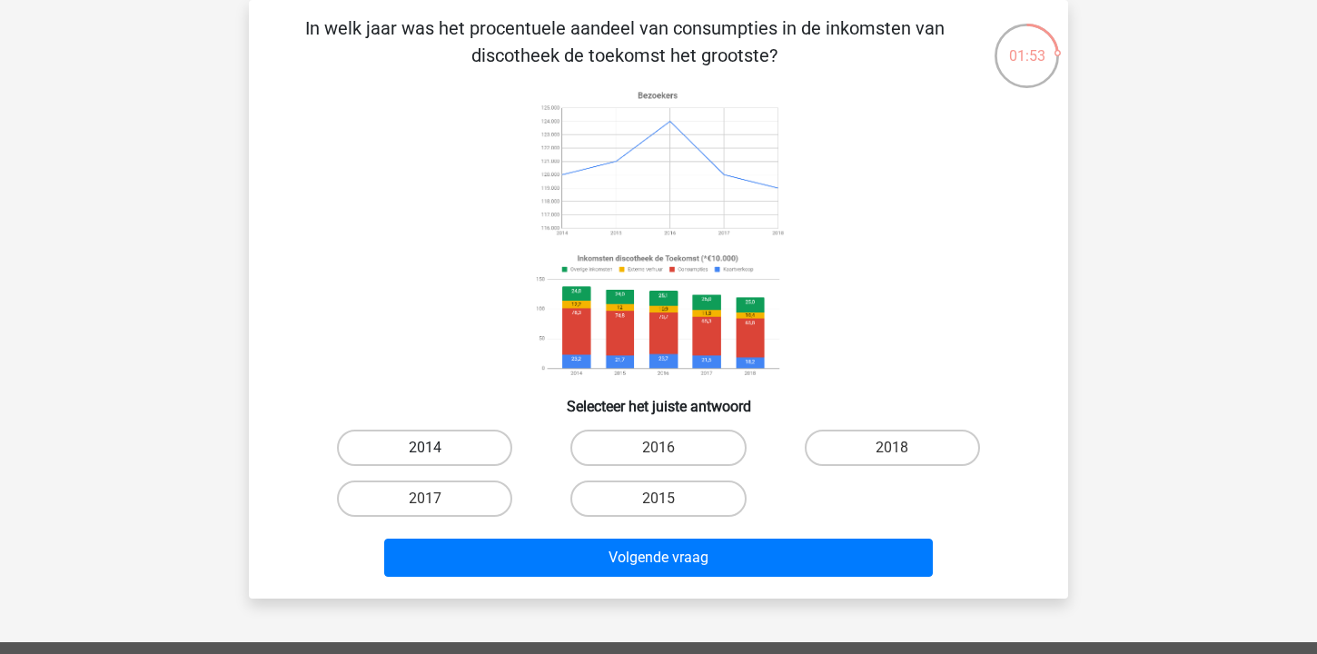
click at [447, 448] on label "2014" at bounding box center [424, 448] width 175 height 36
click at [437, 448] on input "2014" at bounding box center [431, 454] width 12 height 12
radio input "true"
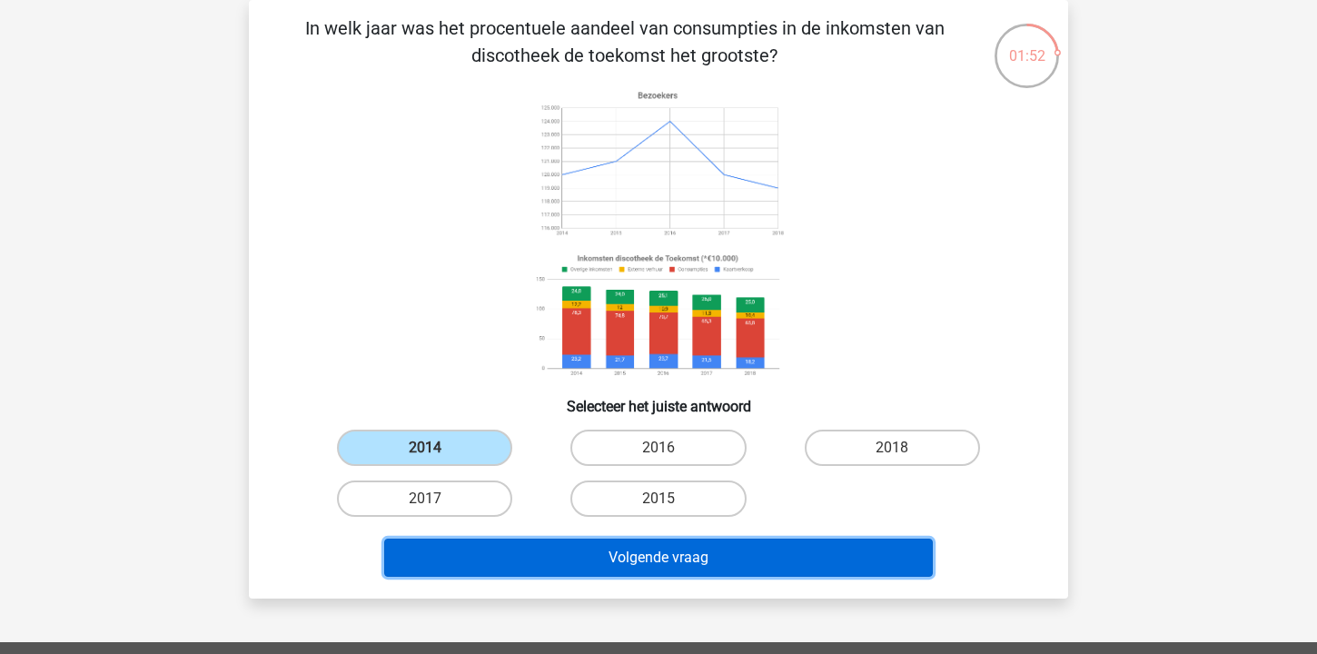
click at [583, 557] on button "Volgende vraag" at bounding box center [659, 558] width 550 height 38
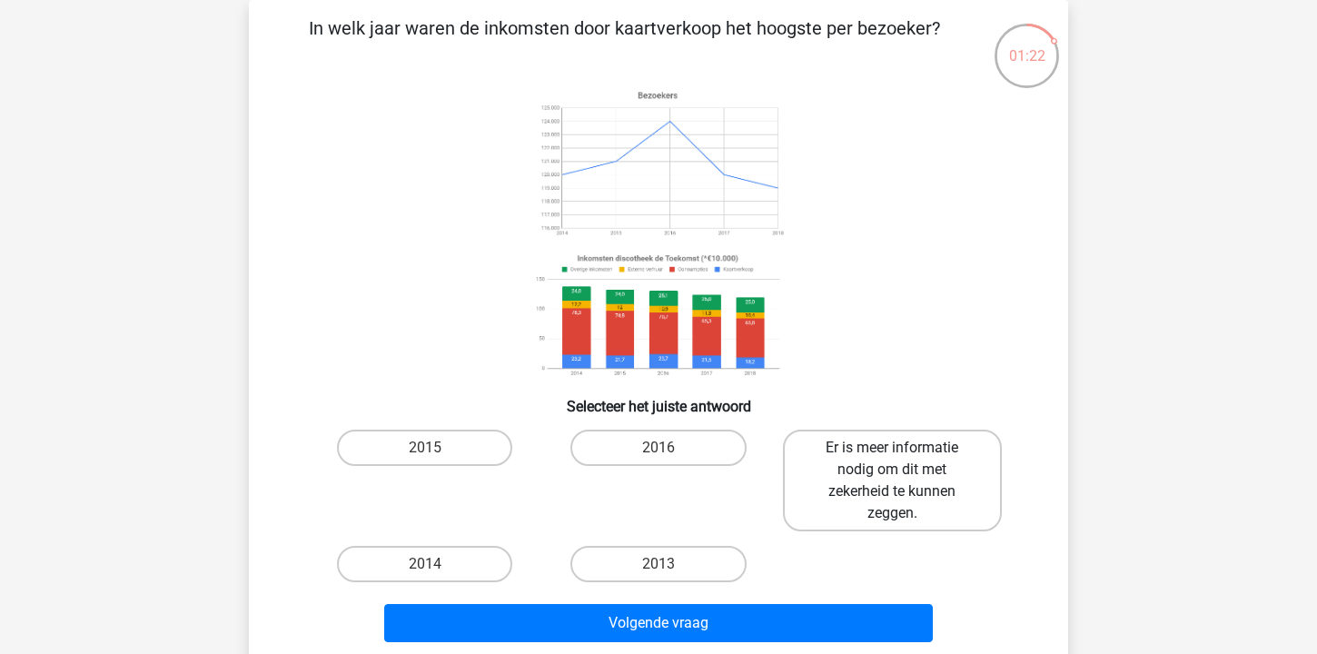
click at [870, 492] on label "Er is meer informatie nodig om dit met zekerheid te kunnen zeggen." at bounding box center [892, 481] width 219 height 102
click at [892, 460] on input "Er is meer informatie nodig om dit met zekerheid te kunnen zeggen." at bounding box center [898, 454] width 12 height 12
radio input "true"
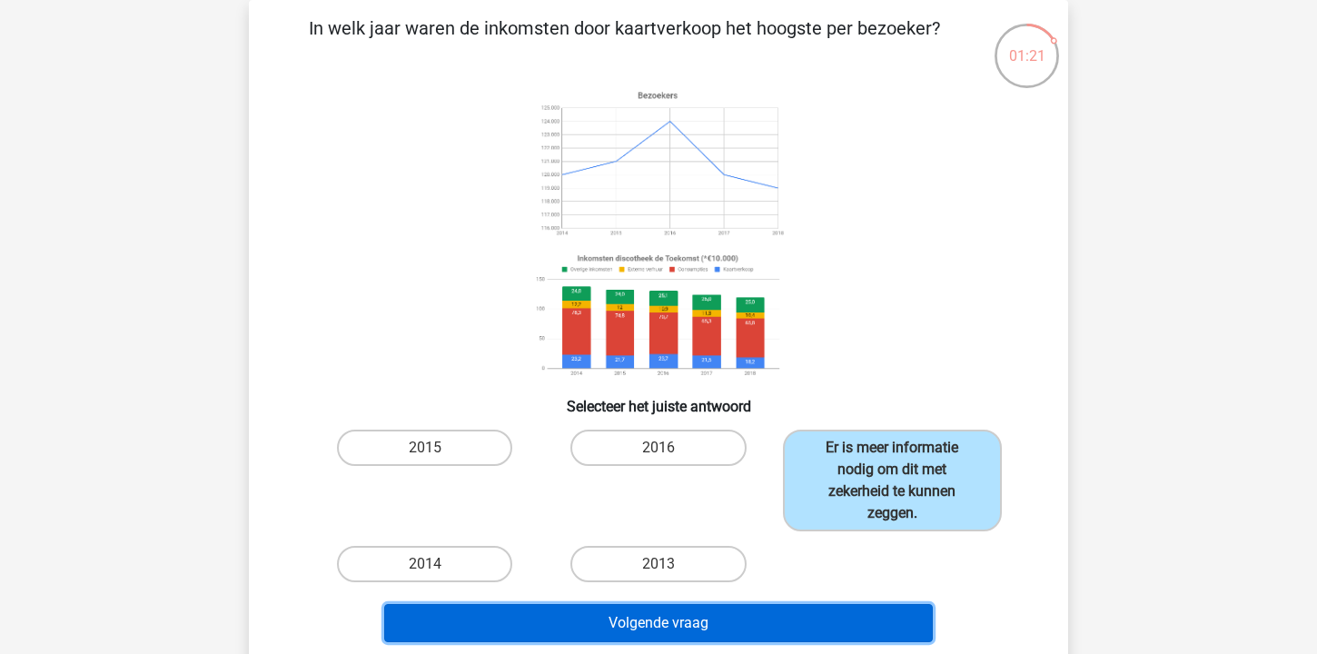
click at [768, 633] on button "Volgende vraag" at bounding box center [659, 623] width 550 height 38
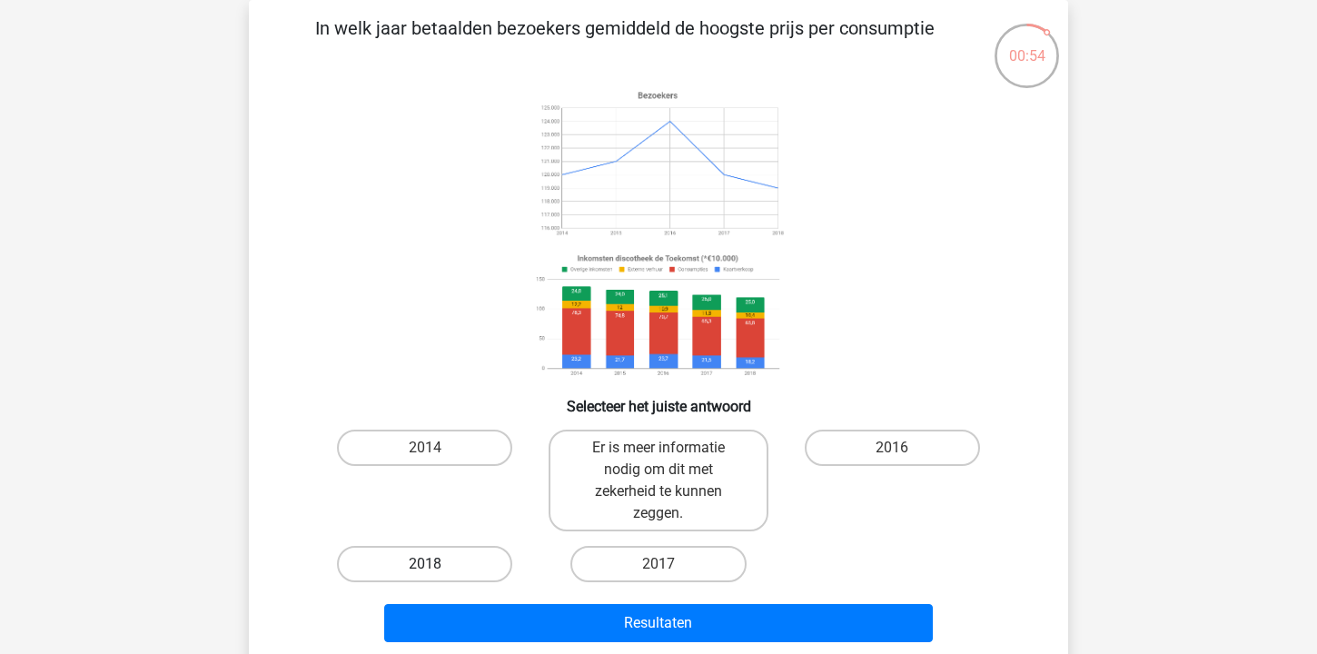
click at [448, 581] on label "2018" at bounding box center [424, 564] width 175 height 36
click at [437, 576] on input "2018" at bounding box center [431, 570] width 12 height 12
radio input "true"
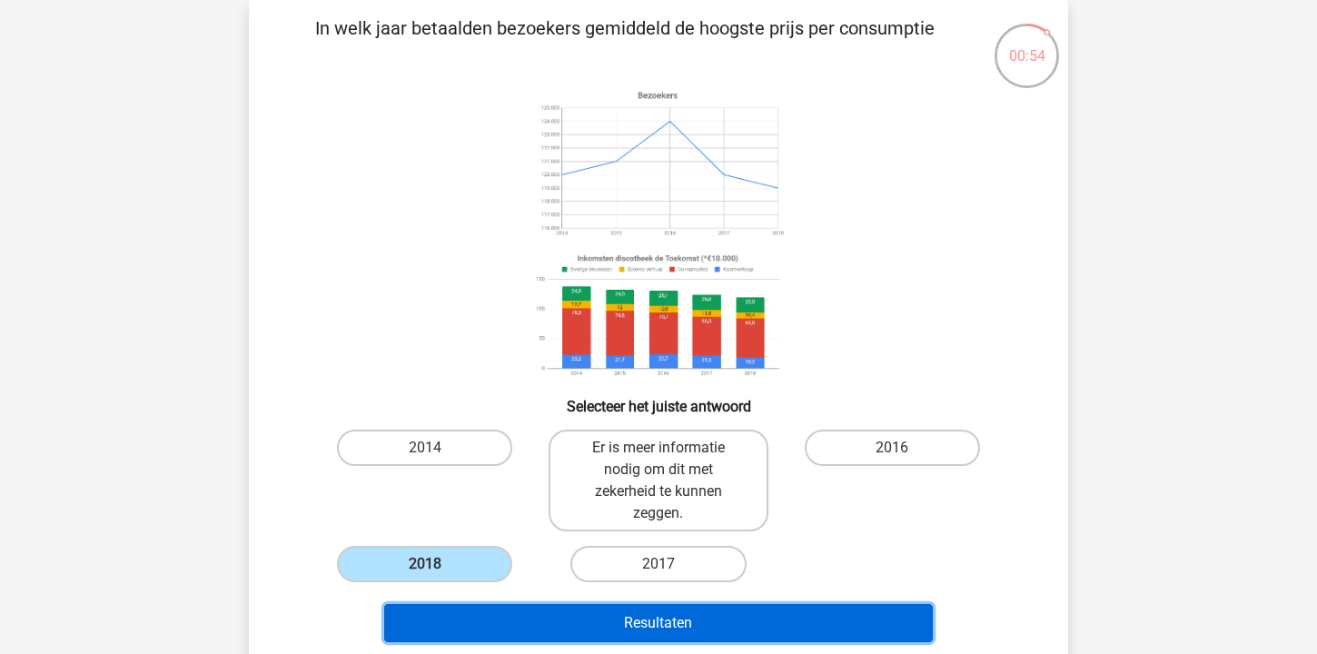
click at [550, 631] on button "Resultaten" at bounding box center [659, 623] width 550 height 38
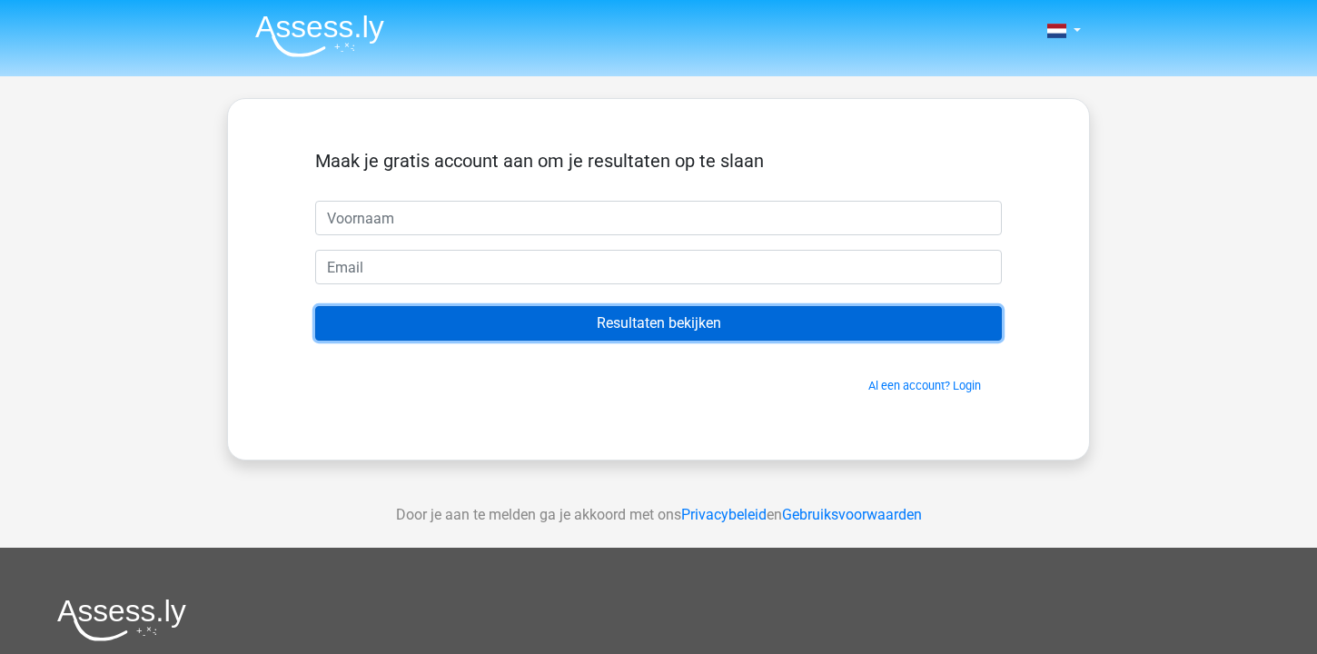
click at [670, 322] on input "Resultaten bekijken" at bounding box center [658, 323] width 687 height 35
click at [745, 324] on input "Resultaten bekijken" at bounding box center [658, 323] width 687 height 35
click at [651, 319] on input "Resultaten bekijken" at bounding box center [658, 323] width 687 height 35
